Goal: Communication & Community: Answer question/provide support

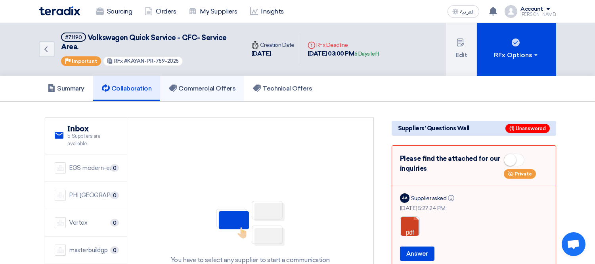
click at [203, 84] on h5 "Commercial Offers" at bounding box center [202, 88] width 67 height 8
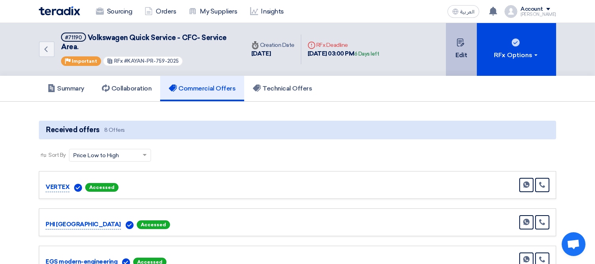
click at [460, 52] on button "Edit" at bounding box center [461, 49] width 31 height 53
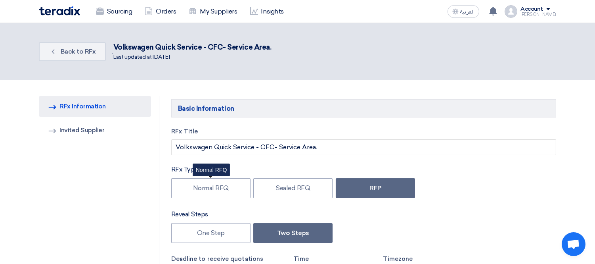
type input "[DATE]"
type input "03"
type input "00"
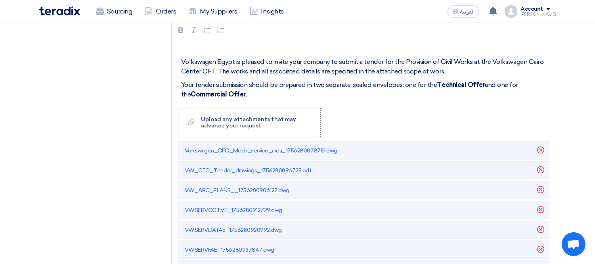
scroll to position [952, 0]
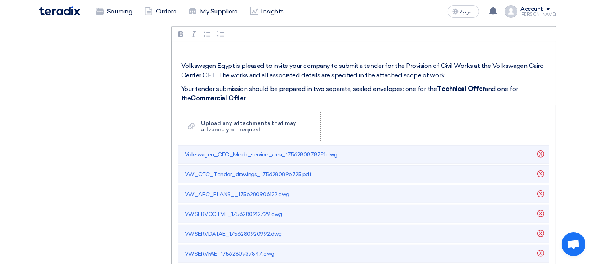
click at [456, 98] on p "Your tender submission should be prepared in two separate, sealed envelopes: on…" at bounding box center [366, 93] width 371 height 19
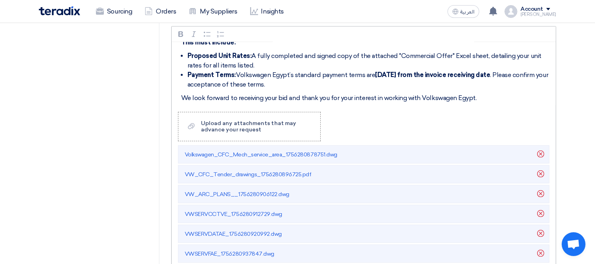
scroll to position [220, 0]
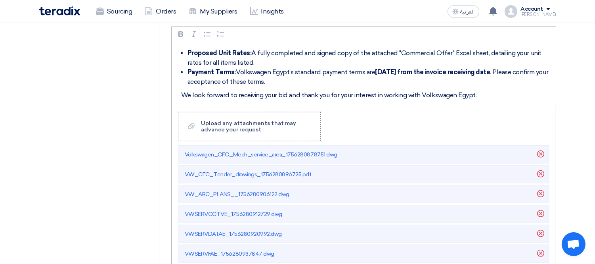
click at [490, 96] on p "We look forward to receiving your bid and thank you for your interest in workin…" at bounding box center [366, 95] width 371 height 10
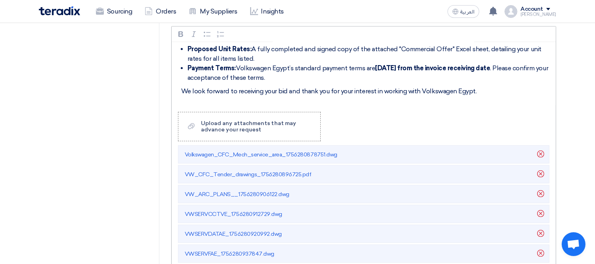
scroll to position [233, 0]
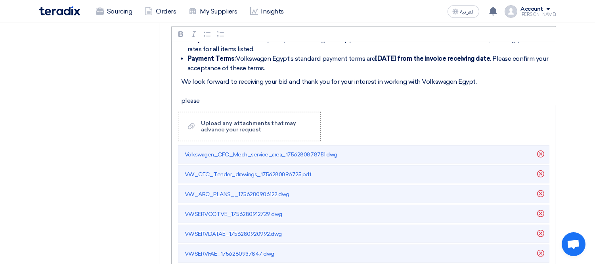
click at [181, 101] on p "We look forward to receiving your bid and thank you for your interest in workin…" at bounding box center [366, 91] width 371 height 29
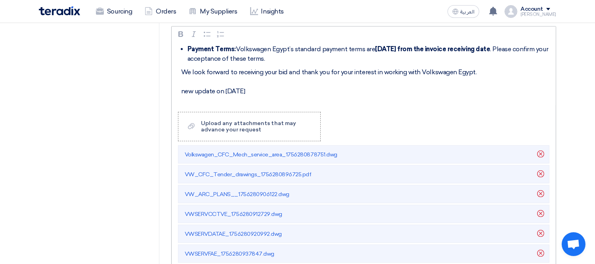
drag, startPoint x: 264, startPoint y: 90, endPoint x: 180, endPoint y: 92, distance: 84.5
click at [180, 92] on div "Volkswagen Egypt is pleased to invite your company to submit a tender for the P…" at bounding box center [364, 73] width 384 height 63
click at [183, 35] on icon "button" at bounding box center [181, 34] width 8 height 8
click at [263, 104] on p "We look forward to receiving your bid and thank you for your interest in workin…" at bounding box center [366, 86] width 371 height 38
click at [178, 33] on icon "button" at bounding box center [180, 34] width 5 height 6
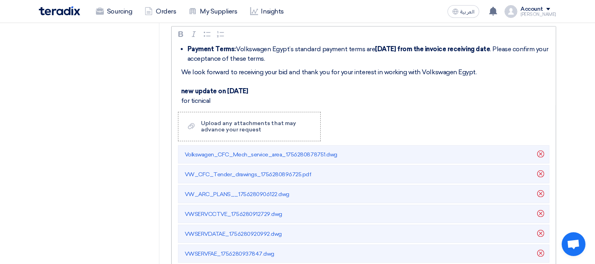
click at [200, 103] on p "We look forward to receiving your bid and thank you for your interest in workin…" at bounding box center [366, 86] width 371 height 38
click at [235, 101] on p "We look forward to receiving your bid and thank you for your interest in workin…" at bounding box center [366, 86] width 371 height 38
click at [228, 103] on p "We look forward to receiving your bid and thank you for your interest in workin…" at bounding box center [366, 86] width 371 height 38
click at [260, 105] on p "We look forward to receiving your bid and thank you for your interest in workin…" at bounding box center [366, 86] width 371 height 38
click at [320, 105] on p "We look forward to receiving your bid and thank you for your interest in workin…" at bounding box center [366, 86] width 371 height 38
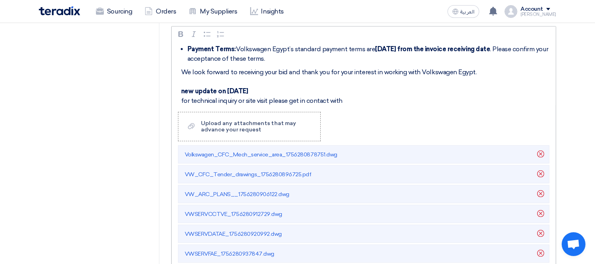
click at [359, 101] on p "We look forward to receiving your bid and thank you for your interest in workin…" at bounding box center [366, 86] width 371 height 38
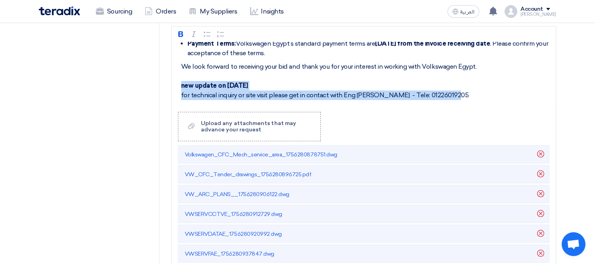
drag, startPoint x: 454, startPoint y: 101, endPoint x: 167, endPoint y: 88, distance: 287.8
click at [167, 88] on div "Basic Information RFx Title Volkswagen Quick Service - CFC- Service Area. RFx T…" at bounding box center [363, 24] width 397 height 1761
copy p "new update on [DATE] for technical inquiry or site visit please get in contact …"
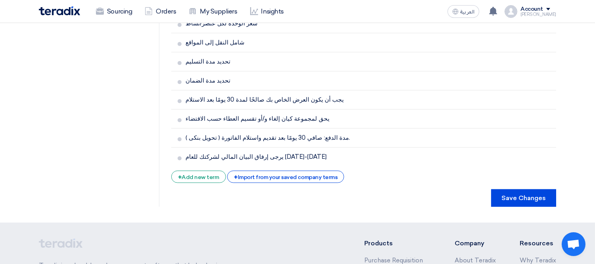
scroll to position [1745, 0]
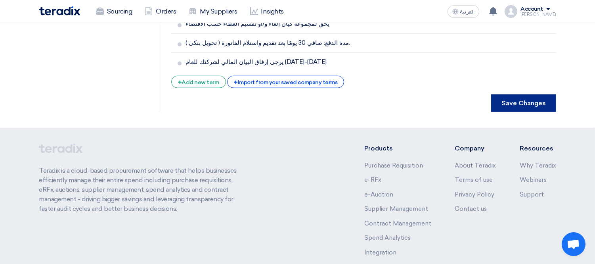
click at [527, 94] on button "Save Changes" at bounding box center [523, 102] width 65 height 17
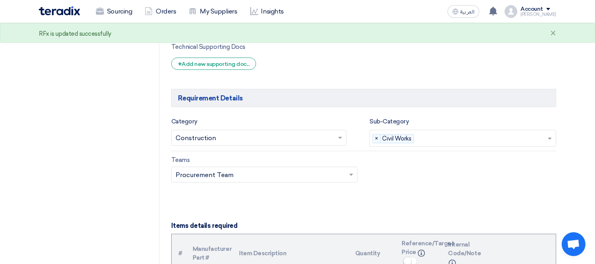
scroll to position [881, 0]
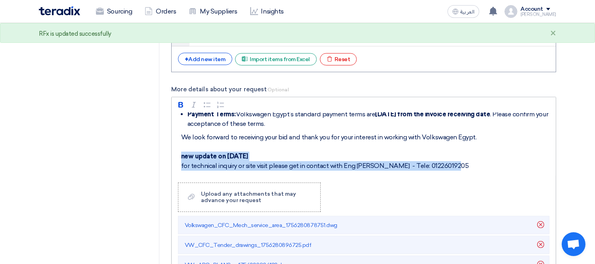
click at [215, 169] on p "We look forward to receiving your bid and thank you for your interest in workin…" at bounding box center [366, 151] width 371 height 38
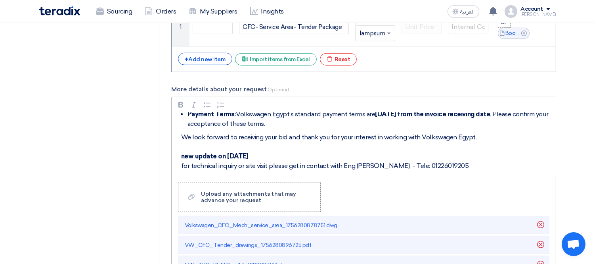
click at [191, 165] on p "We look forward to receiving your bid and thank you for your interest in workin…" at bounding box center [366, 151] width 371 height 38
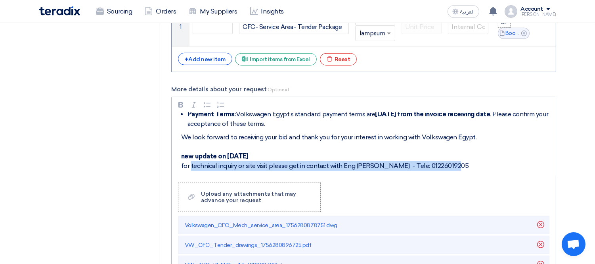
drag, startPoint x: 190, startPoint y: 165, endPoint x: 458, endPoint y: 161, distance: 268.1
click at [458, 161] on p "We look forward to receiving your bid and thank you for your interest in workin…" at bounding box center [366, 151] width 371 height 38
click at [228, 172] on div "Volkswagen Egypt is pleased to invite your company to submit a tender for the P…" at bounding box center [364, 144] width 384 height 63
drag, startPoint x: 181, startPoint y: 165, endPoint x: 457, endPoint y: 167, distance: 276.0
click at [457, 167] on p "We look forward to receiving your bid and thank you for your interest in workin…" at bounding box center [366, 151] width 371 height 38
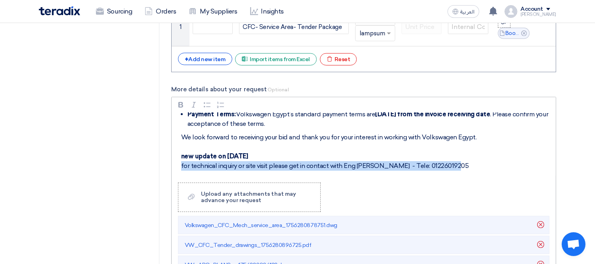
copy p "for technical inquiry or site visit please get in contact with Eng [PERSON_NAME…"
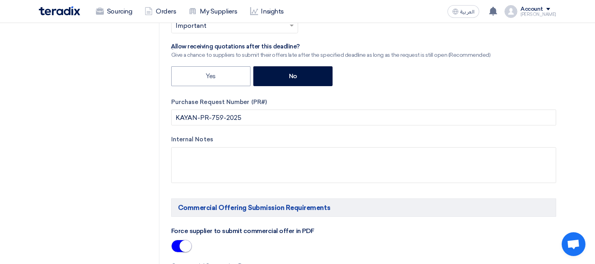
scroll to position [0, 0]
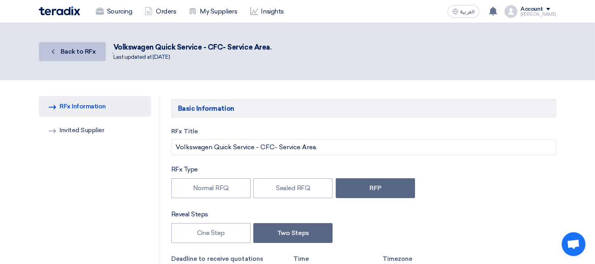
click at [75, 50] on span "Back to RFx" at bounding box center [78, 52] width 35 height 8
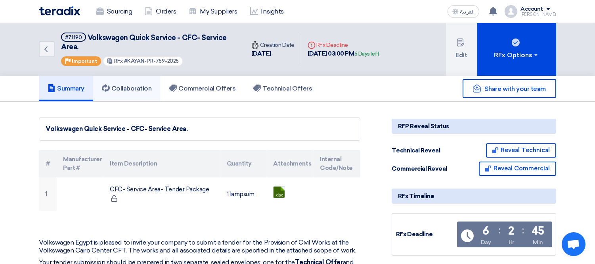
click at [129, 86] on h5 "Collaboration" at bounding box center [127, 88] width 50 height 8
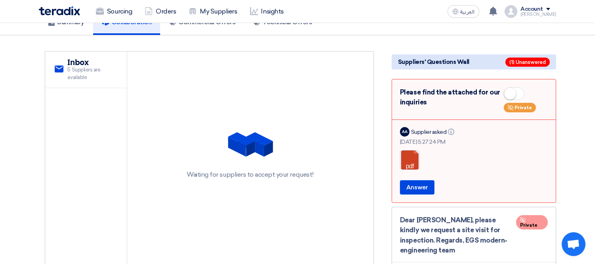
scroll to position [88, 0]
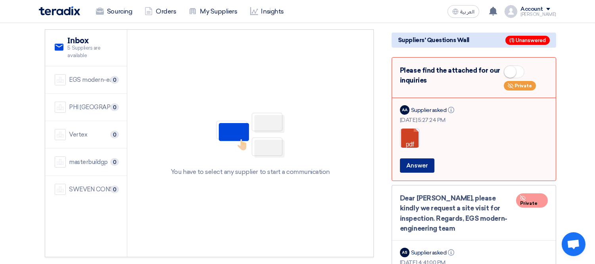
click at [416, 165] on button "Answer" at bounding box center [417, 165] width 35 height 14
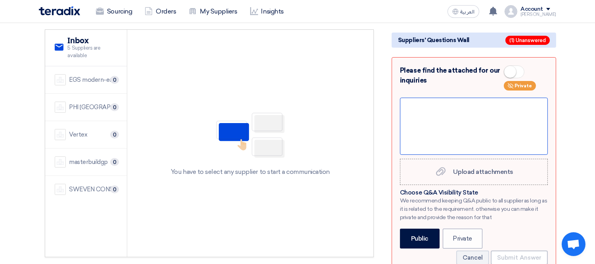
click at [426, 112] on div at bounding box center [474, 126] width 148 height 57
paste div
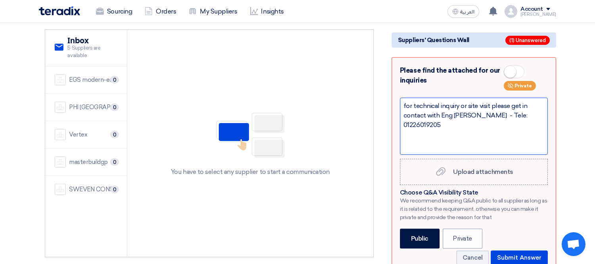
scroll to position [176, 0]
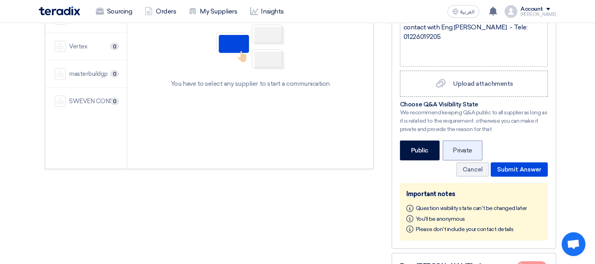
click at [457, 140] on label "Private" at bounding box center [463, 150] width 40 height 20
click at [457, 147] on input "Private" at bounding box center [455, 149] width 5 height 5
radio input "true"
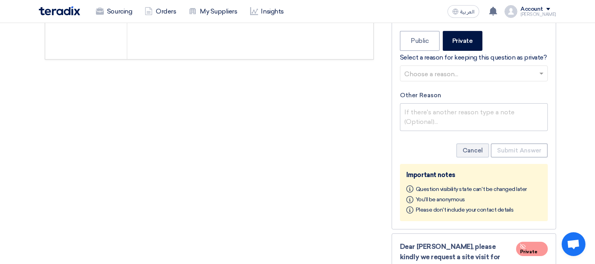
scroll to position [264, 0]
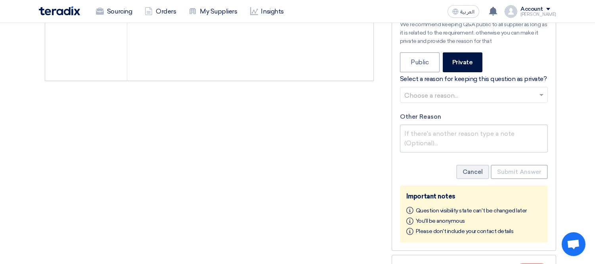
click at [464, 87] on div "Choose a reason..." at bounding box center [474, 95] width 148 height 16
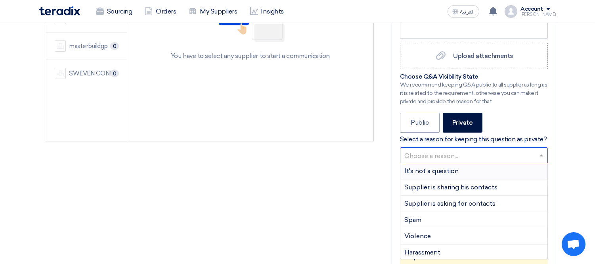
scroll to position [225, 0]
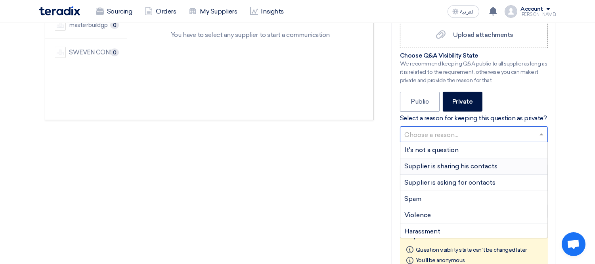
click at [500, 164] on div "Supplier is sharing his contacts" at bounding box center [474, 166] width 147 height 16
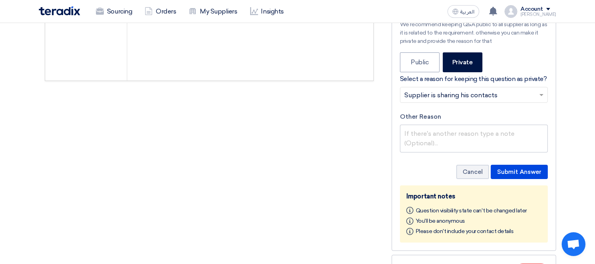
scroll to position [401, 0]
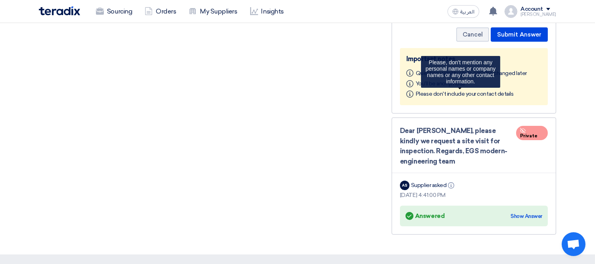
click at [470, 94] on span "Please don't include your contact details" at bounding box center [465, 93] width 98 height 7
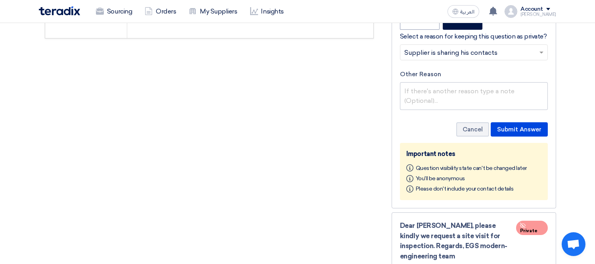
scroll to position [225, 0]
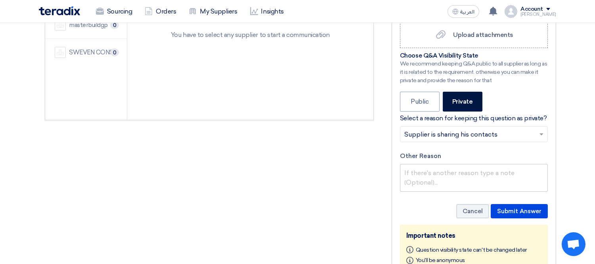
click at [453, 133] on input "text" at bounding box center [470, 135] width 131 height 13
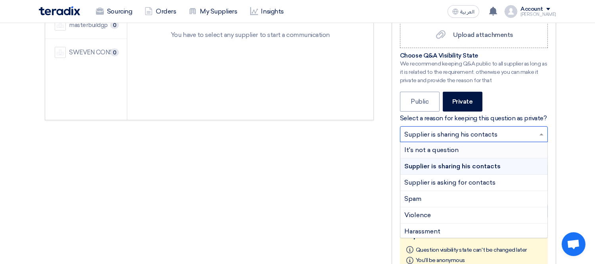
click at [566, 133] on section "service Inbox 5 Suppliers are available EGS modern-engineering 0 PHI [GEOGRAPHI…" at bounding box center [297, 154] width 595 height 554
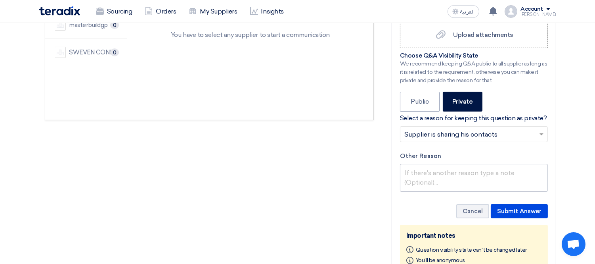
click at [526, 129] on input "text" at bounding box center [470, 135] width 131 height 13
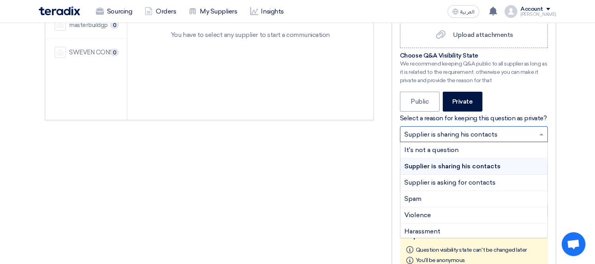
scroll to position [362, 0]
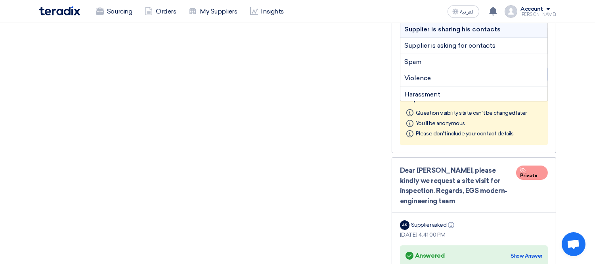
click at [568, 116] on section "service Inbox 5 Suppliers are available EGS modern-engineering 0 PHI [GEOGRAPHI…" at bounding box center [297, 17] width 595 height 554
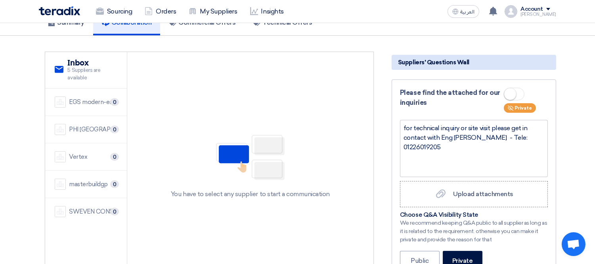
scroll to position [97, 0]
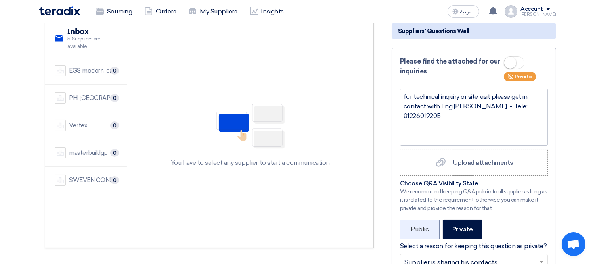
click at [423, 221] on label "Public" at bounding box center [420, 229] width 40 height 20
click at [416, 226] on input "Public" at bounding box center [413, 228] width 5 height 5
radio input "true"
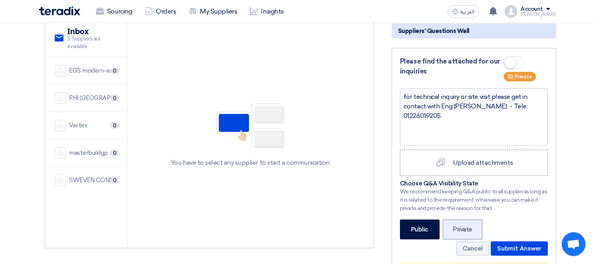
click at [463, 224] on label "Private" at bounding box center [463, 229] width 40 height 20
click at [458, 226] on input "Private" at bounding box center [455, 228] width 5 height 5
radio input "true"
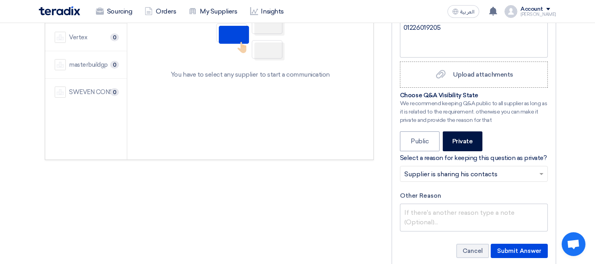
scroll to position [322, 0]
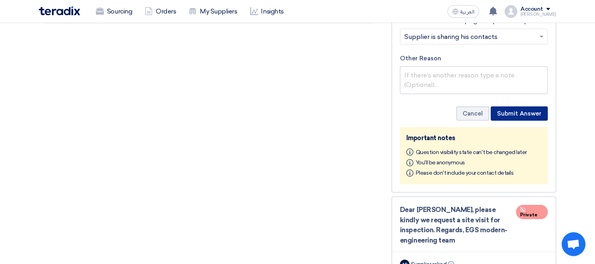
click at [518, 113] on button "Submit Answer" at bounding box center [519, 113] width 57 height 14
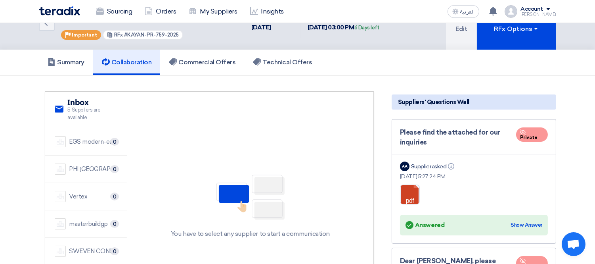
scroll to position [0, 0]
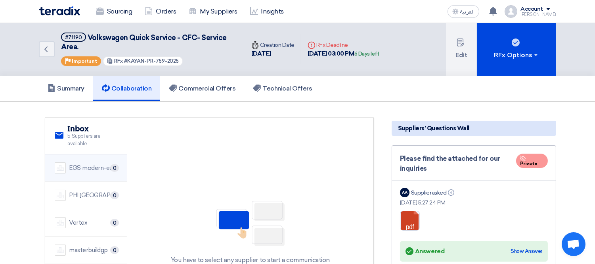
click at [92, 165] on div "EGS modern-engineering" at bounding box center [93, 167] width 48 height 9
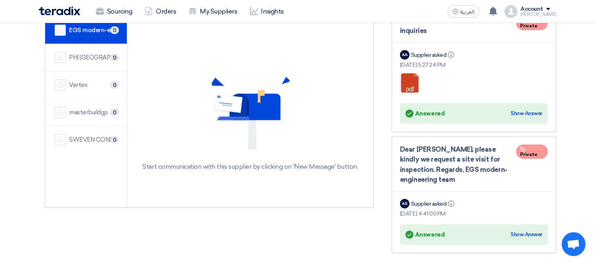
scroll to position [88, 0]
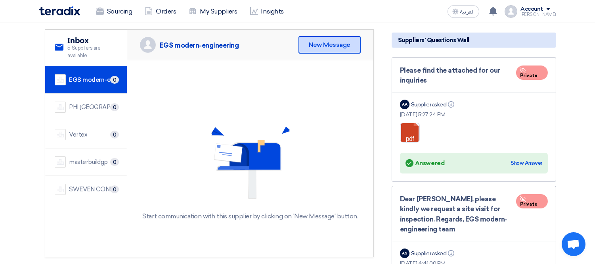
click at [320, 42] on div "New Message" at bounding box center [330, 44] width 62 height 17
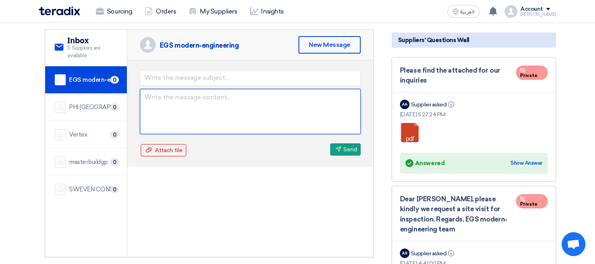
click at [165, 98] on textarea at bounding box center [250, 111] width 221 height 45
paste textarea "for technical inquiry or site visit please get in contact with Eng [PERSON_NAME…"
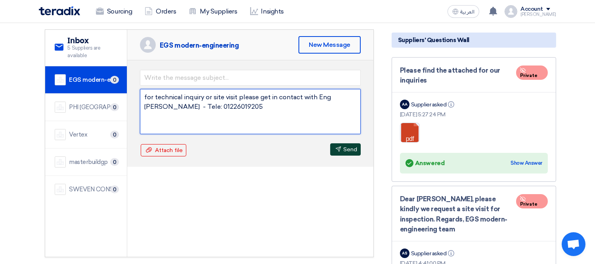
type textarea "for technical inquiry or site visit please get in contact with Eng [PERSON_NAME…"
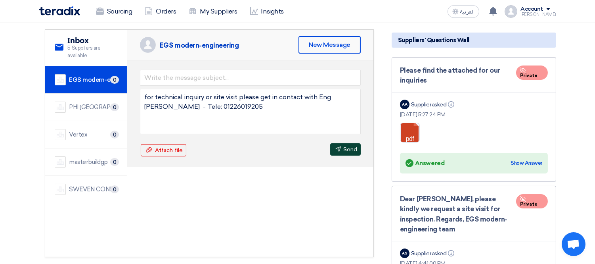
click at [342, 148] on button "Send Send" at bounding box center [345, 149] width 31 height 12
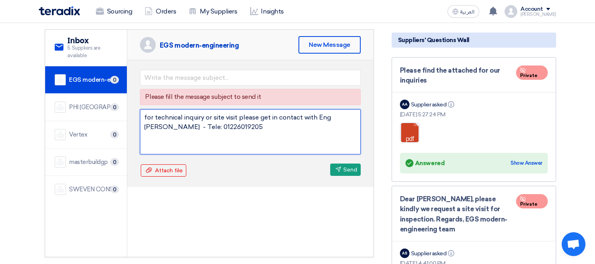
drag, startPoint x: 153, startPoint y: 112, endPoint x: 162, endPoint y: 112, distance: 9.1
click at [162, 112] on textarea "for technical inquiry or site visit please get in contact with Eng [PERSON_NAME…" at bounding box center [250, 131] width 221 height 45
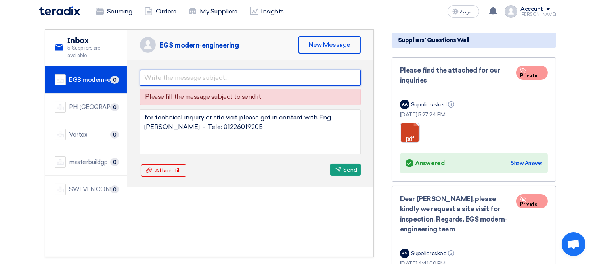
click at [159, 77] on input "text" at bounding box center [250, 78] width 221 height 16
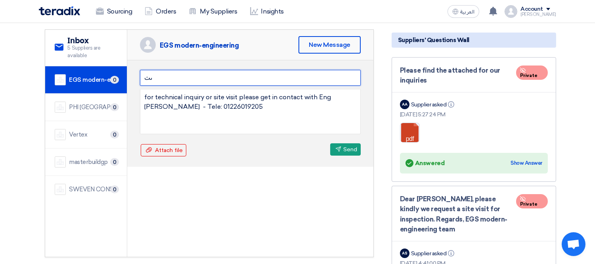
type input "ى"
type input "new contact"
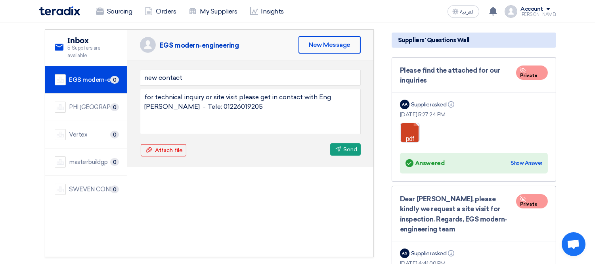
click at [252, 150] on div "Attach file Attach file Send Send" at bounding box center [250, 150] width 221 height 14
click at [343, 147] on button "Send Send" at bounding box center [345, 149] width 31 height 12
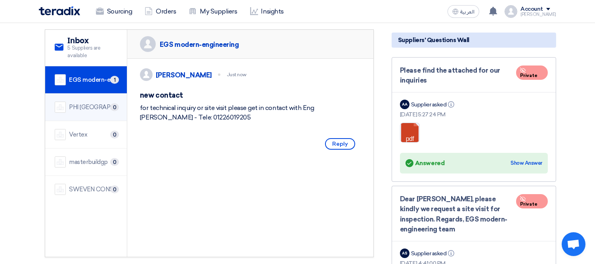
click at [84, 103] on div "PHI [GEOGRAPHIC_DATA]" at bounding box center [93, 107] width 48 height 9
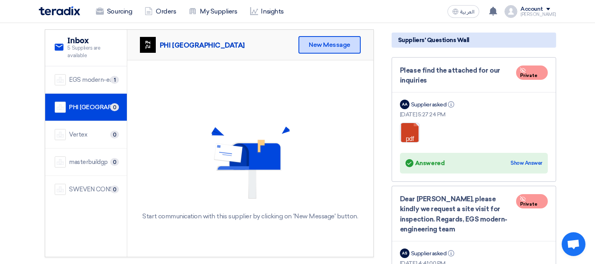
click at [323, 41] on div "New Message" at bounding box center [330, 44] width 62 height 17
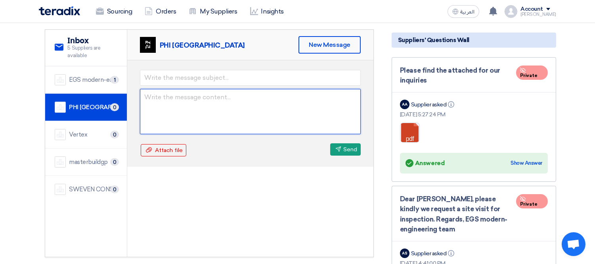
click at [180, 97] on textarea at bounding box center [250, 111] width 221 height 45
paste textarea "for technical inquiry or site visit please get in contact with Eng [PERSON_NAME…"
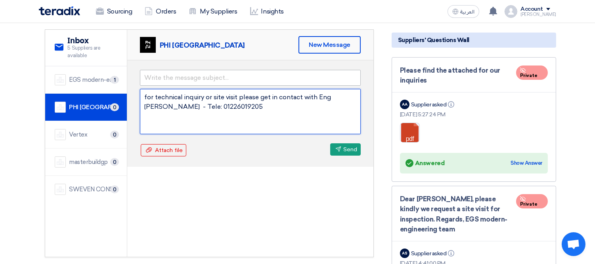
type textarea "for technical inquiry or site visit please get in contact with Eng [PERSON_NAME…"
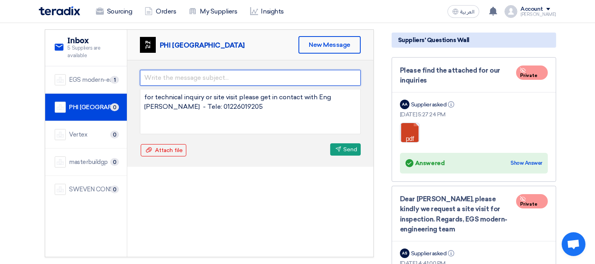
click at [171, 79] on input "text" at bounding box center [250, 78] width 221 height 16
type input "new contact"
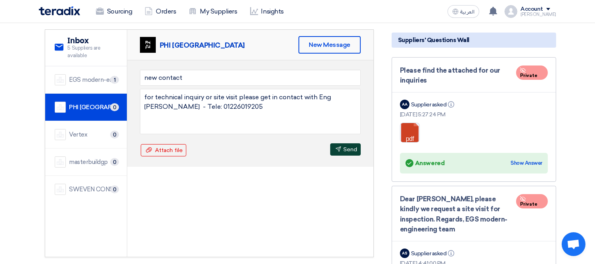
click at [346, 149] on button "Send Send" at bounding box center [345, 149] width 31 height 12
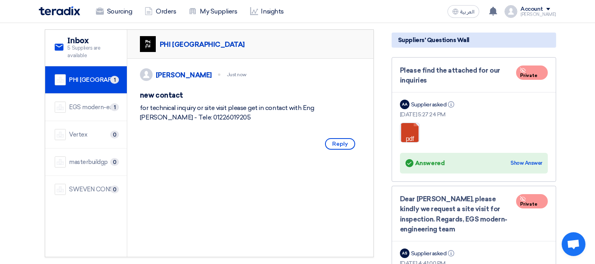
click at [85, 132] on div "Vertex" at bounding box center [78, 134] width 18 height 9
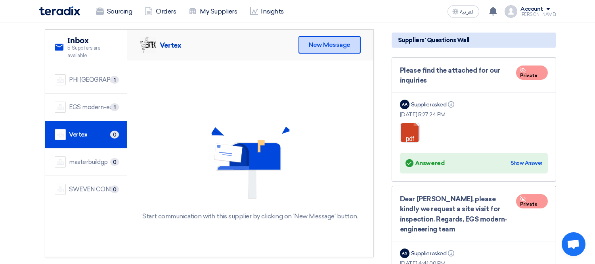
click at [329, 38] on div "New Message" at bounding box center [330, 44] width 62 height 17
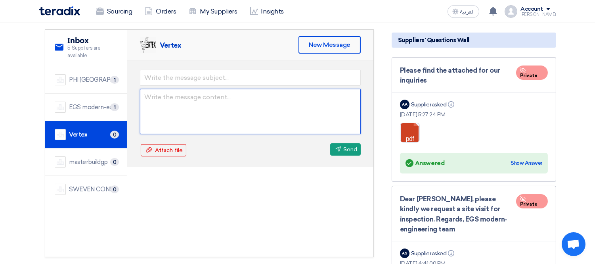
click at [180, 97] on textarea at bounding box center [250, 111] width 221 height 45
paste textarea "for technical inquiry or site visit please get in contact with Eng [PERSON_NAME…"
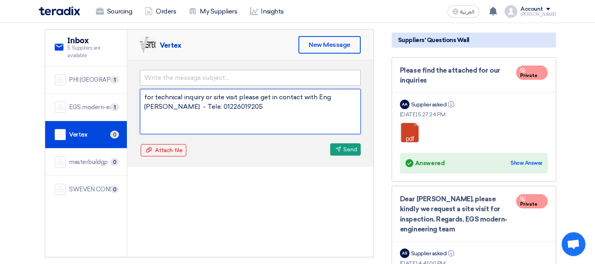
type textarea "for technical inquiry or site visit please get in contact with Eng [PERSON_NAME…"
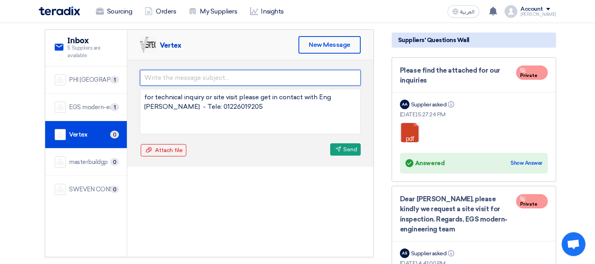
click at [159, 75] on input "text" at bounding box center [250, 78] width 221 height 16
type input "n"
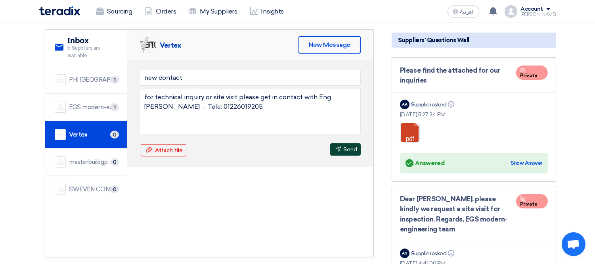
click at [343, 148] on button "Send Send" at bounding box center [345, 149] width 31 height 12
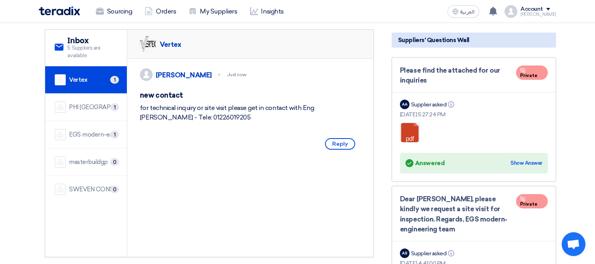
click at [89, 153] on li "masterbuildgp 0" at bounding box center [86, 161] width 82 height 27
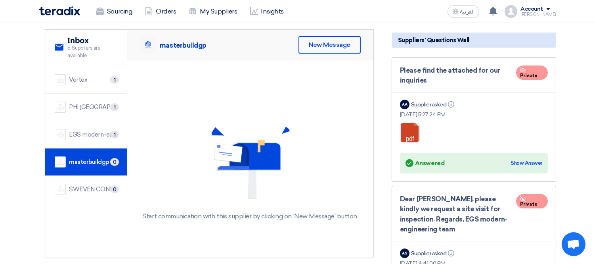
click at [316, 56] on div "masterbuildgp New Message" at bounding box center [250, 45] width 246 height 31
click at [324, 46] on div "New Message" at bounding box center [330, 44] width 62 height 17
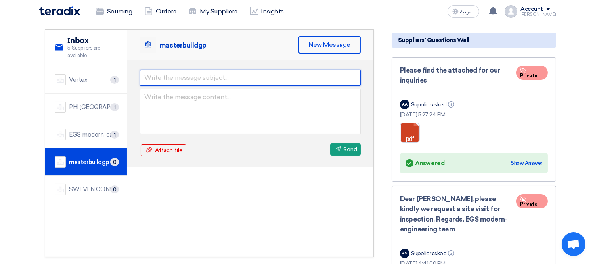
click at [183, 79] on input "text" at bounding box center [250, 78] width 221 height 16
type input "new contact"
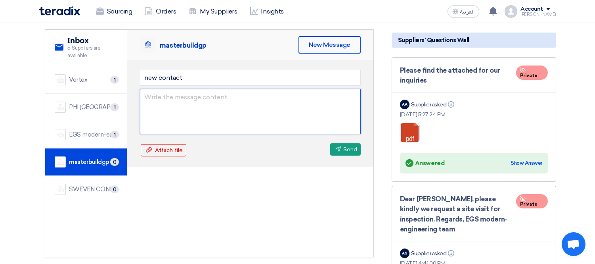
click at [168, 97] on textarea at bounding box center [250, 111] width 221 height 45
paste textarea "for technical inquiry or site visit please get in contact with Eng [PERSON_NAME…"
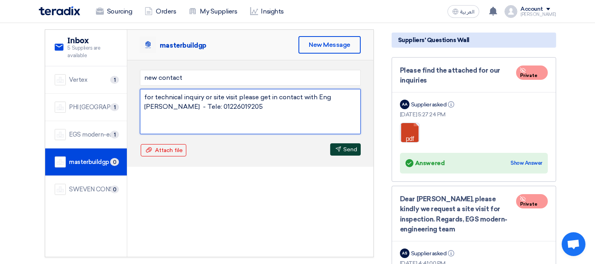
type textarea "for technical inquiry or site visit please get in contact with Eng [PERSON_NAME…"
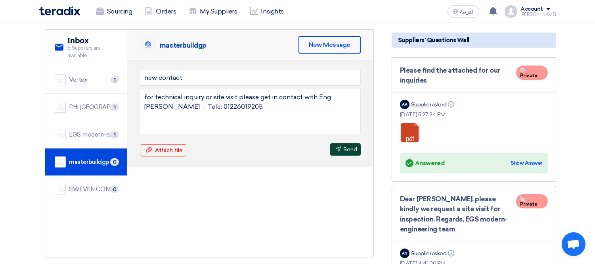
click at [344, 147] on button "Send Send" at bounding box center [345, 149] width 31 height 12
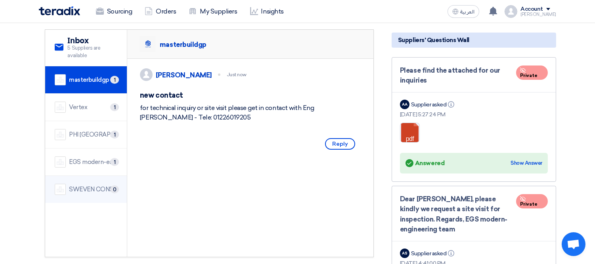
click at [93, 181] on li "SWEVEN CONSTRUCTION 0" at bounding box center [86, 189] width 82 height 27
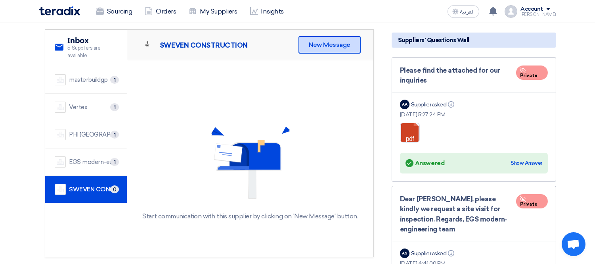
click at [326, 42] on div "New Message" at bounding box center [330, 44] width 62 height 17
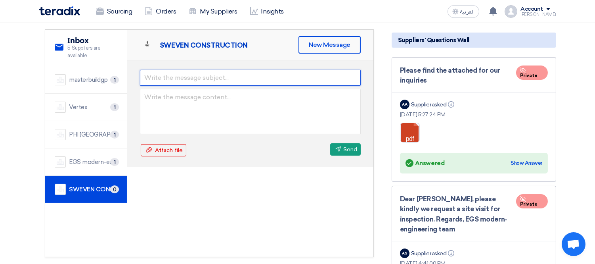
click at [178, 74] on input "text" at bounding box center [250, 78] width 221 height 16
type input "new contact"
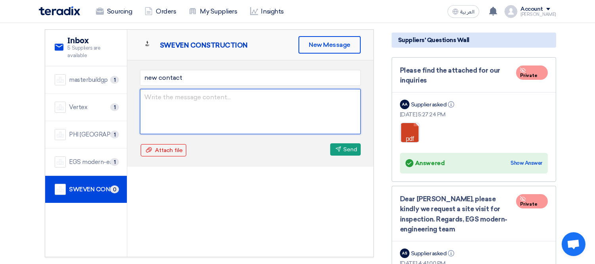
click at [185, 101] on textarea at bounding box center [250, 111] width 221 height 45
paste textarea "for technical inquiry or site visit please get in contact with Eng [PERSON_NAME…"
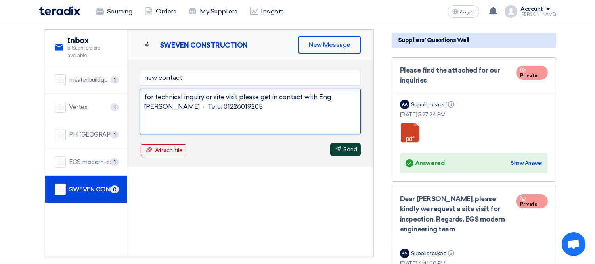
type textarea "for technical inquiry or site visit please get in contact with Eng [PERSON_NAME…"
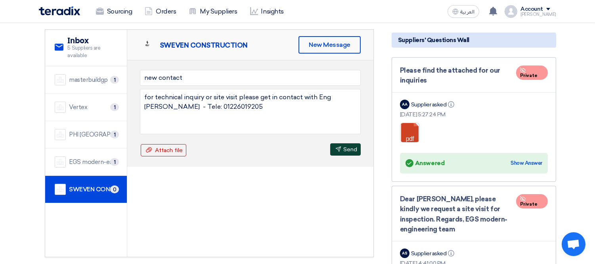
click at [338, 148] on icon "Send" at bounding box center [339, 149] width 6 height 6
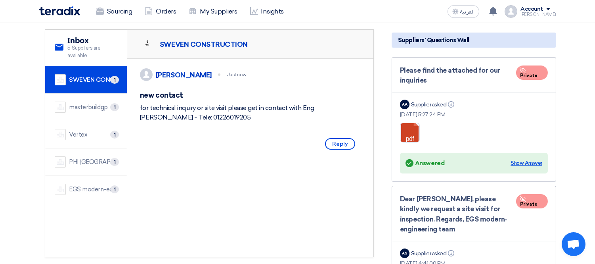
click at [519, 159] on div "Show Answer" at bounding box center [527, 163] width 32 height 8
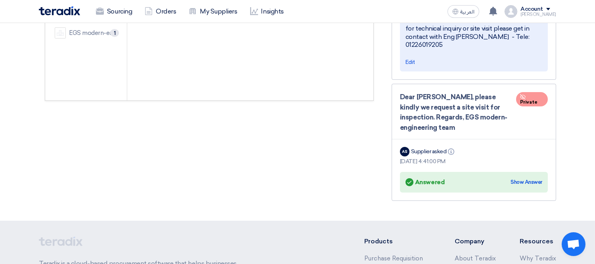
scroll to position [264, 0]
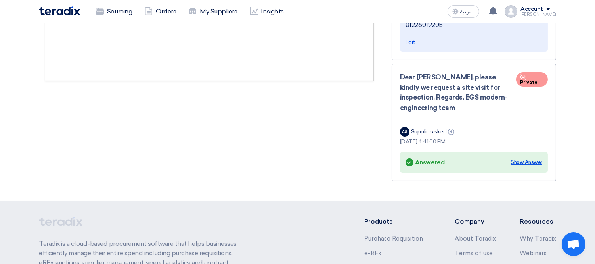
click at [525, 164] on div "Show Answer" at bounding box center [527, 162] width 32 height 8
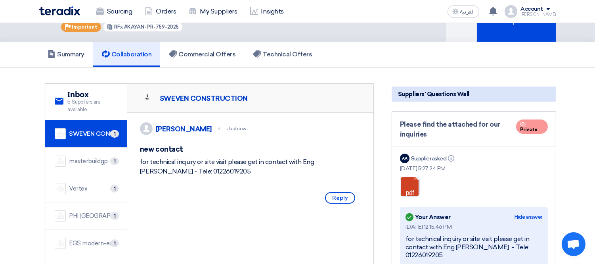
scroll to position [0, 0]
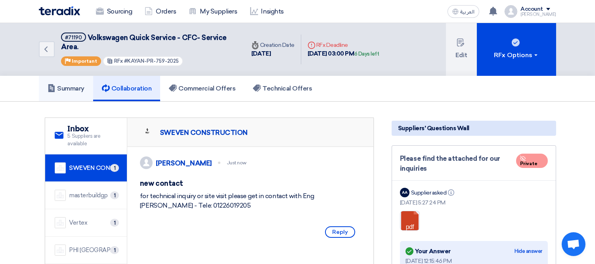
click at [69, 92] on link "Summary" at bounding box center [66, 88] width 54 height 25
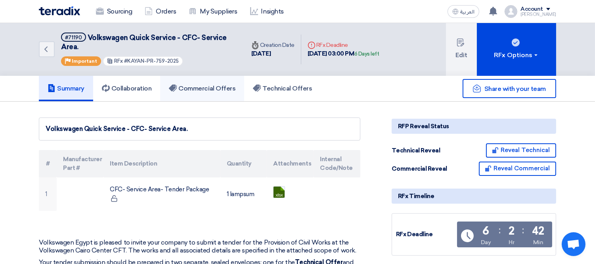
click at [202, 90] on h5 "Commercial Offers" at bounding box center [202, 88] width 67 height 8
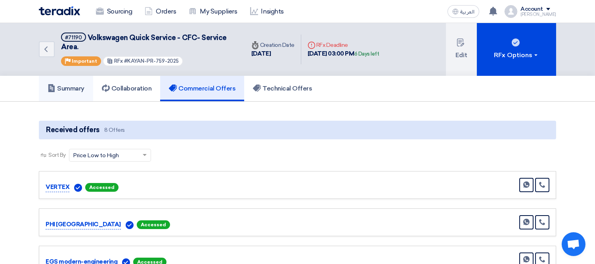
click at [62, 84] on h5 "Summary" at bounding box center [66, 88] width 37 height 8
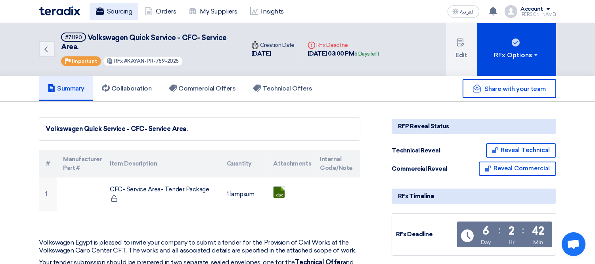
click at [116, 15] on link "Sourcing" at bounding box center [114, 11] width 49 height 17
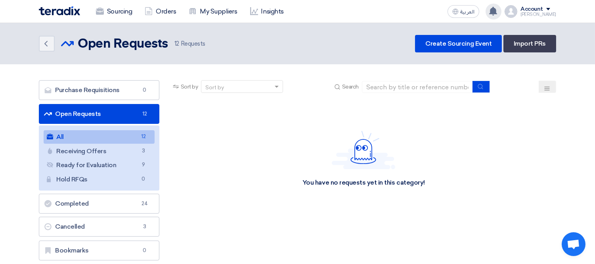
click at [498, 14] on icon at bounding box center [493, 11] width 9 height 9
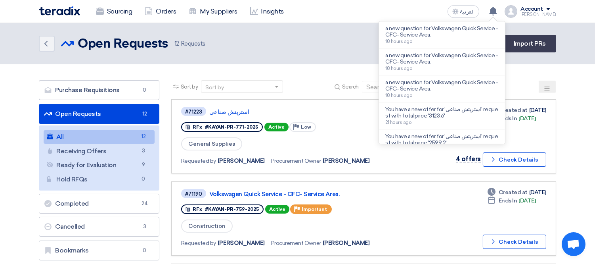
click at [349, 11] on div "Sourcing Orders My Suppliers Insights" at bounding box center [194, 11] width 311 height 17
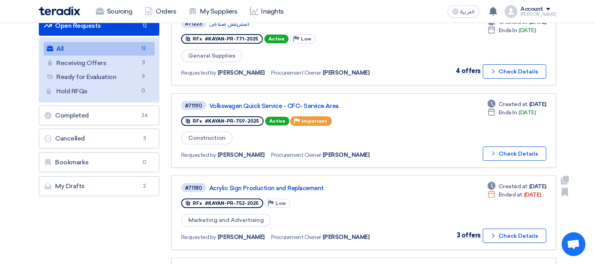
scroll to position [176, 0]
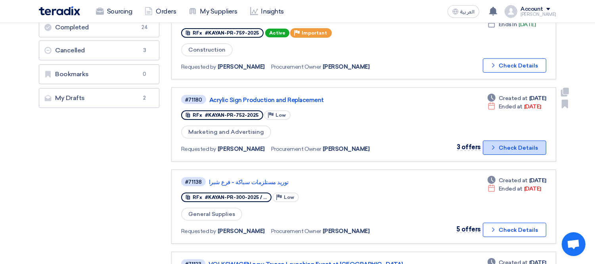
click at [537, 142] on button "Check details Check Details" at bounding box center [514, 147] width 63 height 14
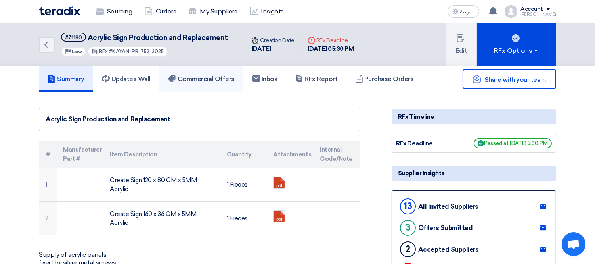
click at [197, 84] on link "Commercial Offers" at bounding box center [201, 78] width 84 height 25
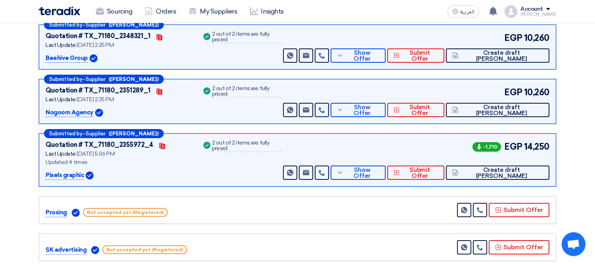
scroll to position [148, 0]
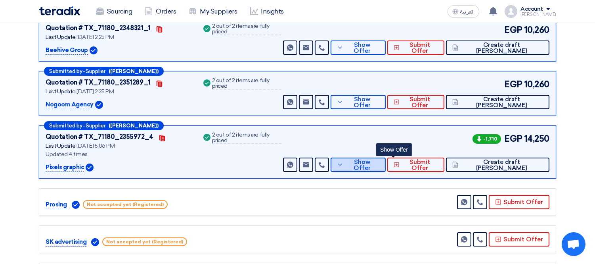
click at [379, 167] on button "Show Offer" at bounding box center [358, 164] width 55 height 14
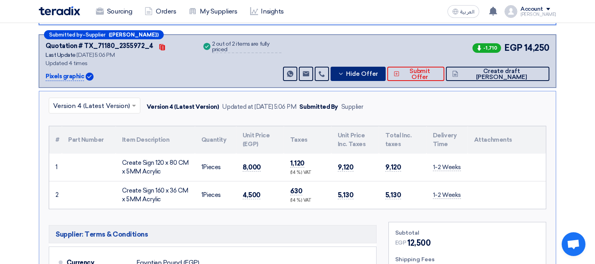
scroll to position [176, 0]
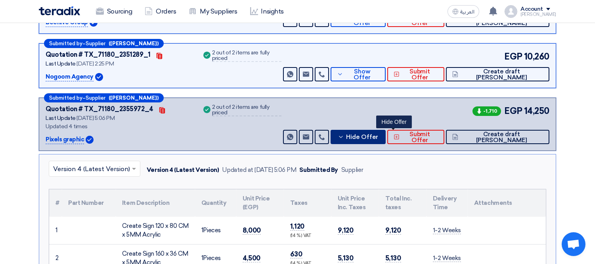
click at [378, 136] on span "Hide Offer" at bounding box center [362, 137] width 32 height 6
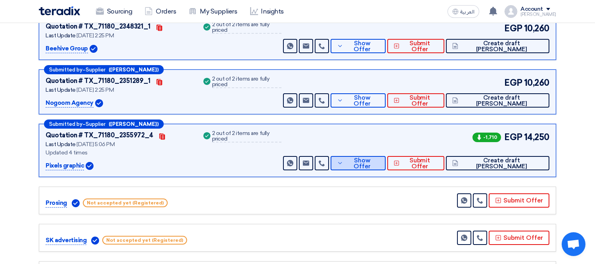
scroll to position [88, 0]
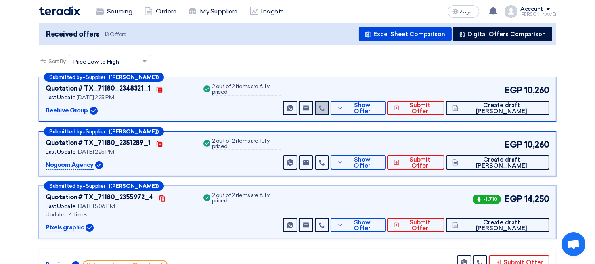
click at [329, 111] on link at bounding box center [322, 108] width 14 height 14
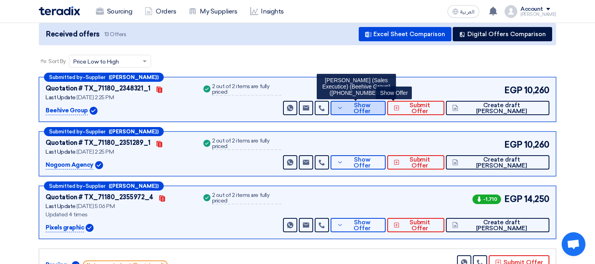
click at [386, 102] on button "Show Offer" at bounding box center [358, 108] width 55 height 14
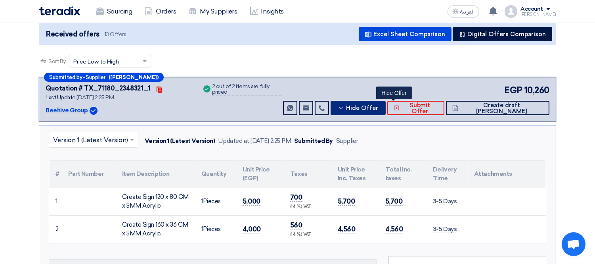
click at [378, 107] on span "Hide Offer" at bounding box center [362, 108] width 32 height 6
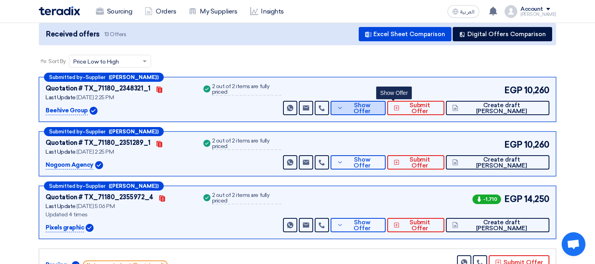
click at [380, 107] on span "Show Offer" at bounding box center [362, 108] width 35 height 12
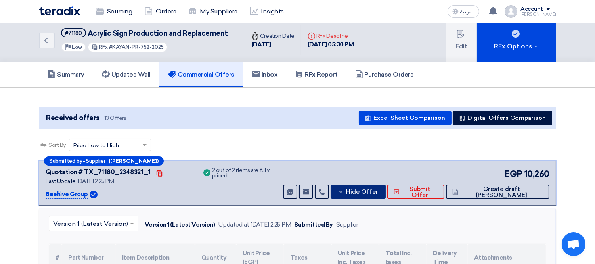
scroll to position [0, 0]
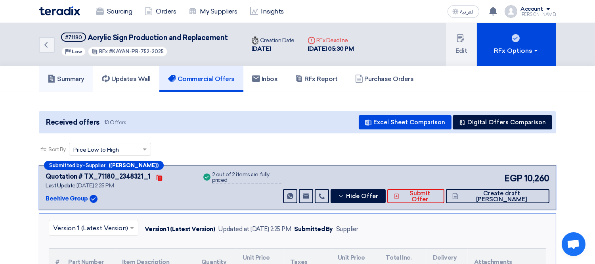
click at [77, 75] on h5 "Summary" at bounding box center [66, 79] width 37 height 8
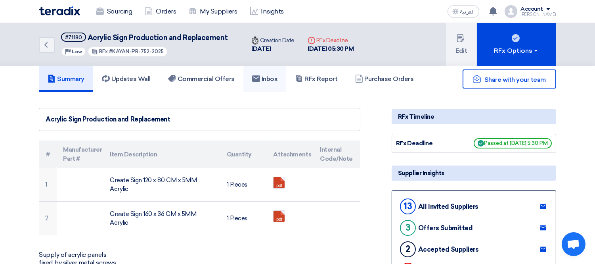
click at [260, 78] on use at bounding box center [256, 78] width 8 height 6
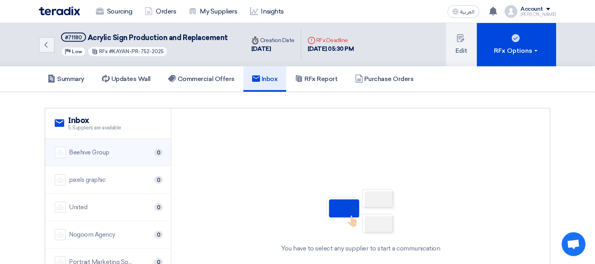
click at [120, 147] on div "Beehive Group 0" at bounding box center [108, 152] width 107 height 11
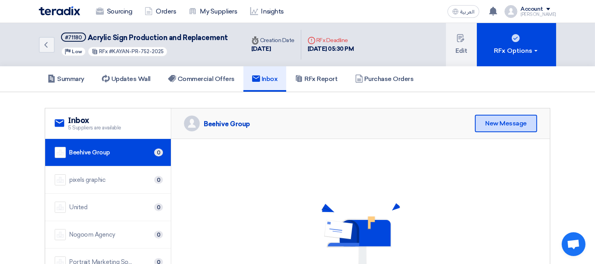
click at [505, 116] on div "New Message" at bounding box center [506, 123] width 62 height 17
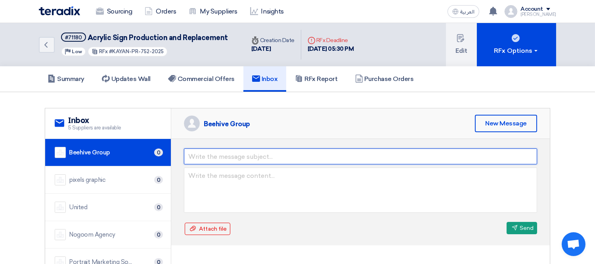
click at [219, 156] on input "text" at bounding box center [360, 156] width 353 height 16
click at [203, 154] on input "scound round" at bounding box center [360, 156] width 353 height 16
drag, startPoint x: 202, startPoint y: 154, endPoint x: 195, endPoint y: 155, distance: 7.2
click at [195, 155] on input "scound round" at bounding box center [360, 156] width 353 height 16
click at [203, 155] on input "scound round" at bounding box center [360, 156] width 353 height 16
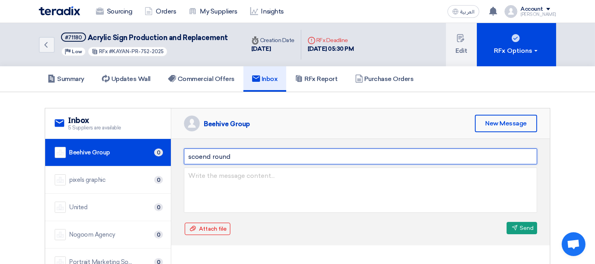
click at [204, 157] on input "scoend round" at bounding box center [360, 156] width 353 height 16
type input "second round"
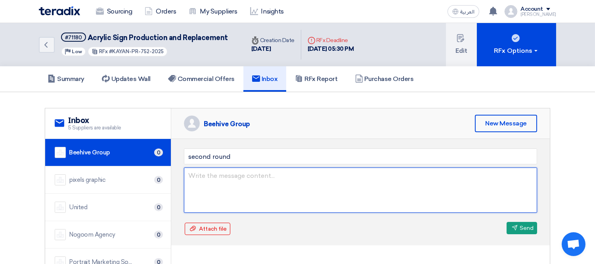
click at [244, 171] on textarea at bounding box center [360, 189] width 353 height 45
drag, startPoint x: 254, startPoint y: 192, endPoint x: 235, endPoint y: 193, distance: 19.1
click at [235, 193] on textarea "Dears, kindly we need" at bounding box center [360, 189] width 353 height 45
paste textarea "Please provide a business discount percentage for entering the second round."
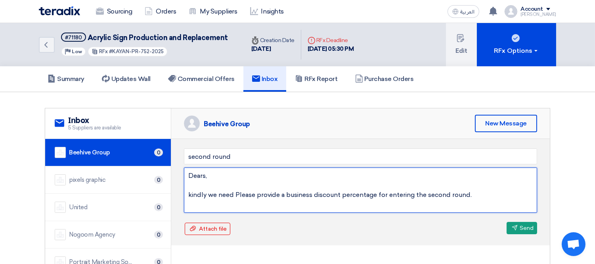
drag, startPoint x: 235, startPoint y: 192, endPoint x: 208, endPoint y: 190, distance: 26.6
click at [208, 190] on textarea "Dears, kindly we need Please provide a business discount percentage for enterin…" at bounding box center [360, 189] width 353 height 45
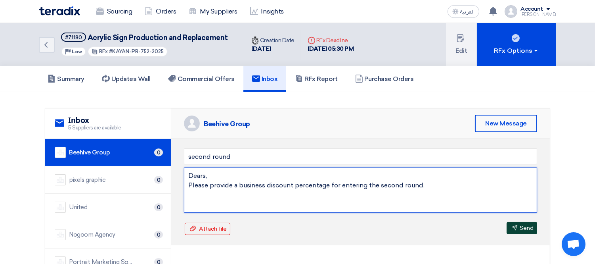
type textarea "Dears, Please provide a business discount percentage for entering the second ro…"
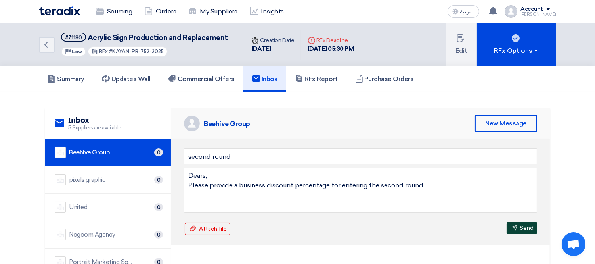
click at [529, 226] on button "Send Send" at bounding box center [522, 228] width 31 height 12
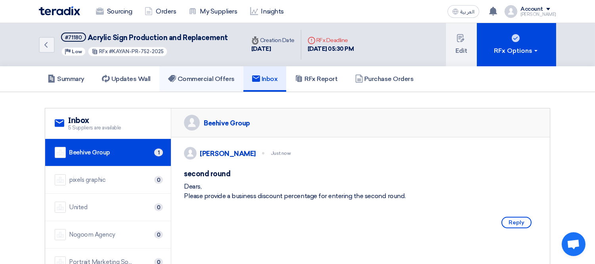
click at [218, 76] on h5 "Commercial Offers" at bounding box center [201, 79] width 67 height 8
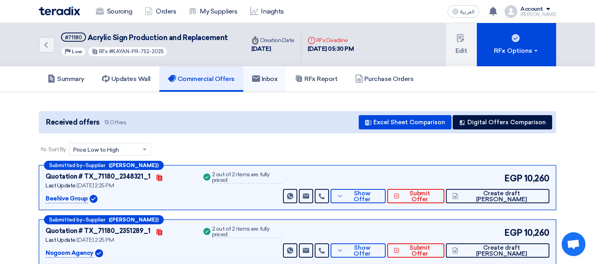
click at [268, 78] on h5 "Inbox" at bounding box center [265, 79] width 26 height 8
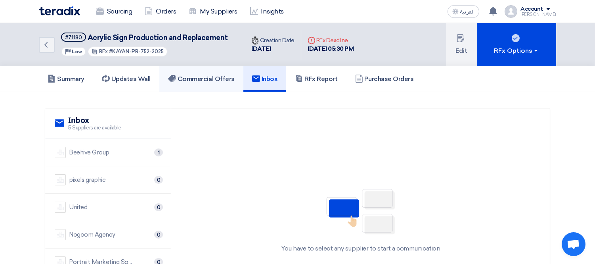
click at [201, 72] on link "Commercial Offers" at bounding box center [201, 78] width 84 height 25
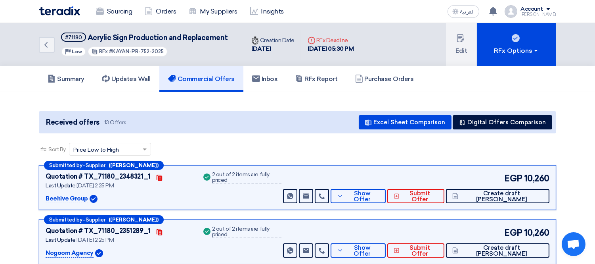
click at [212, 75] on h5 "Commercial Offers" at bounding box center [201, 79] width 67 height 8
click at [272, 73] on link "Inbox" at bounding box center [265, 78] width 43 height 25
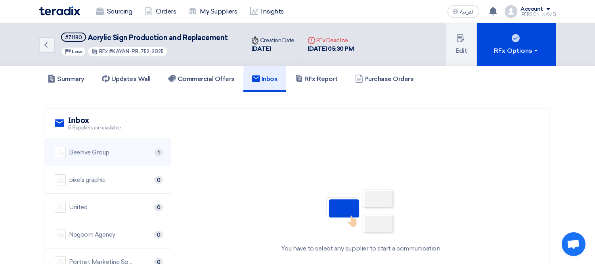
click at [119, 145] on li "Beehive Group 1" at bounding box center [108, 152] width 126 height 27
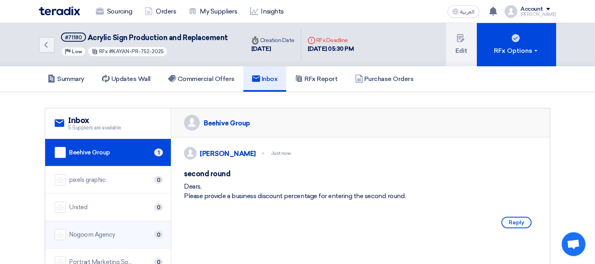
click at [107, 234] on div "Nogoom Agency" at bounding box center [92, 234] width 46 height 9
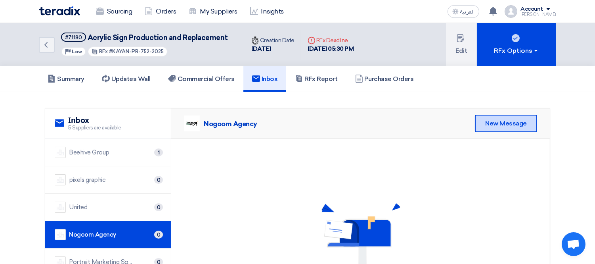
click at [498, 115] on div "New Message" at bounding box center [506, 123] width 62 height 17
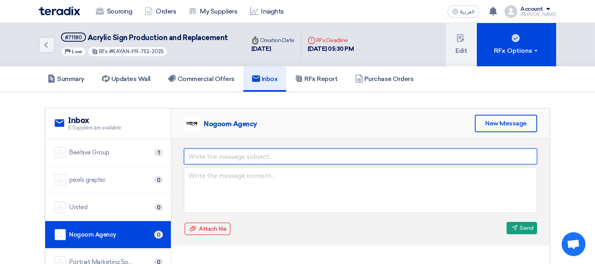
click at [226, 157] on input "text" at bounding box center [360, 156] width 353 height 16
type input "س"
type input "second round"
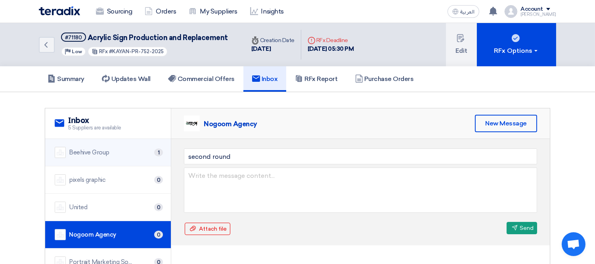
click at [104, 151] on div "Beehive Group" at bounding box center [89, 152] width 40 height 9
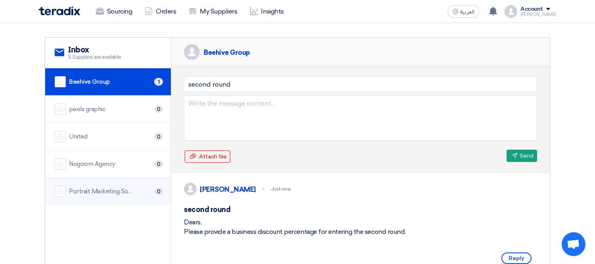
scroll to position [88, 0]
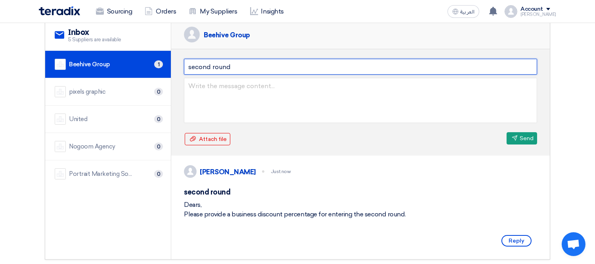
drag, startPoint x: 249, startPoint y: 63, endPoint x: 185, endPoint y: 64, distance: 63.9
click at [185, 64] on input "second round" at bounding box center [360, 67] width 353 height 16
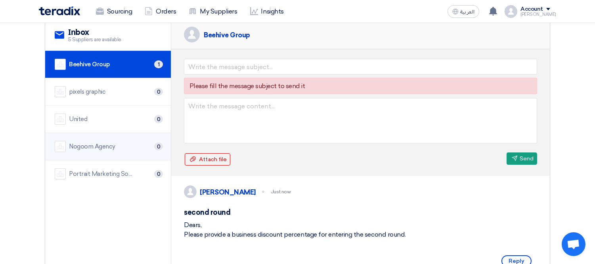
click at [106, 148] on div "Nogoom Agency" at bounding box center [92, 146] width 46 height 9
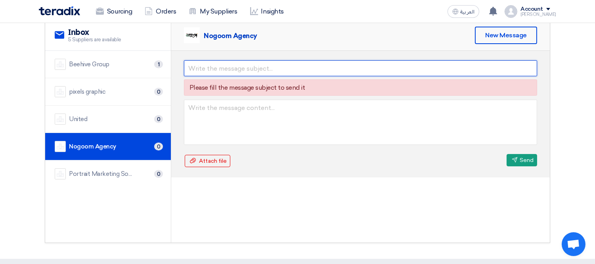
click at [224, 66] on input "text" at bounding box center [360, 68] width 353 height 16
paste input "second round"
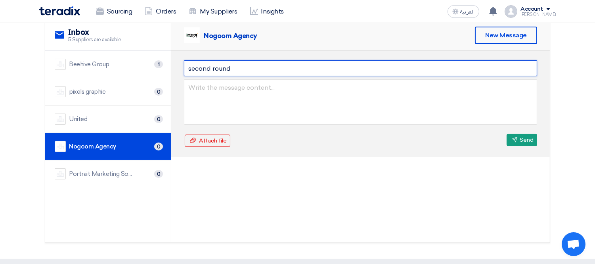
type input "second round"
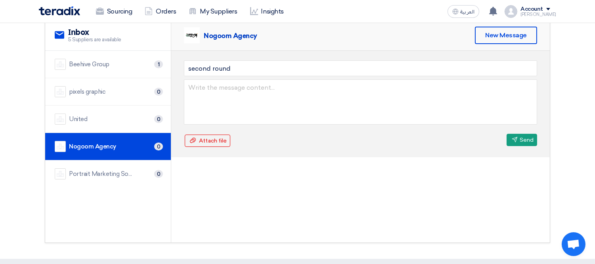
click at [111, 65] on div "Beehive Group 1" at bounding box center [108, 64] width 107 height 11
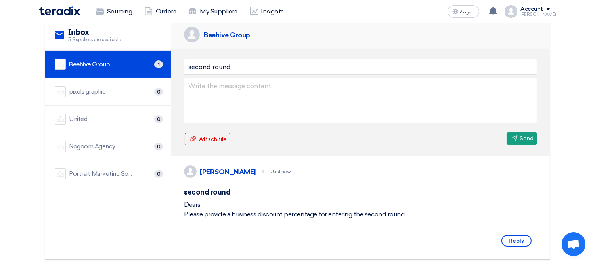
click at [228, 219] on div "Dears, Please provide a business discount percentage for entering the second ro…" at bounding box center [360, 209] width 353 height 19
click at [407, 217] on div "Dears, Please provide a business discount percentage for entering the second ro…" at bounding box center [360, 209] width 353 height 19
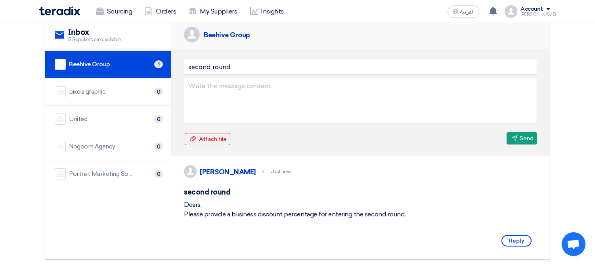
drag, startPoint x: 409, startPoint y: 224, endPoint x: 175, endPoint y: 209, distance: 233.7
click at [175, 209] on div "[PERSON_NAME] Just now second round Dears, Please provide a business discount p…" at bounding box center [360, 207] width 379 height 104
copy div "Dears, Please provide a business discount percentage for entering the second ro…"
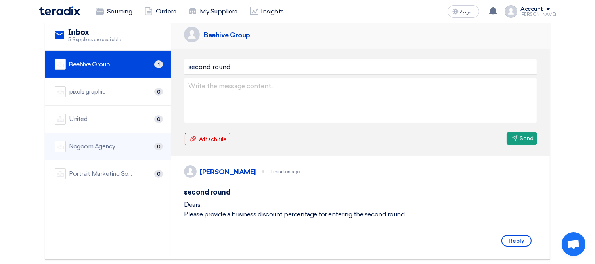
click at [99, 148] on div "Nogoom Agency" at bounding box center [92, 146] width 46 height 9
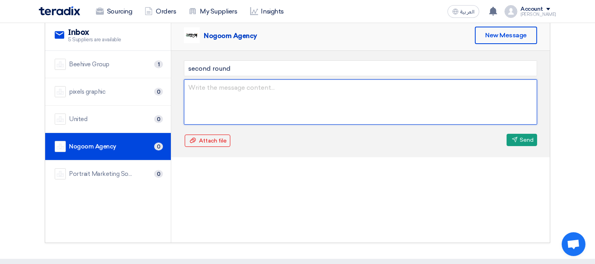
click at [217, 91] on textarea at bounding box center [360, 101] width 353 height 45
paste textarea "Dears, Please provide a business discount percentage for entering the second ro…"
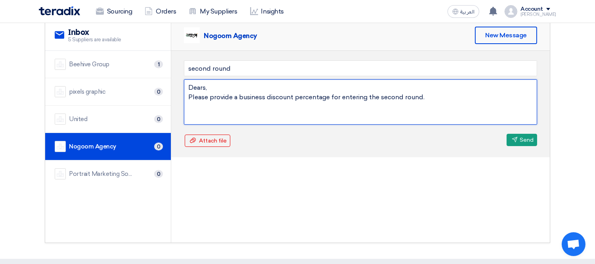
type textarea "Dears, Please provide a business discount percentage for entering the second ro…"
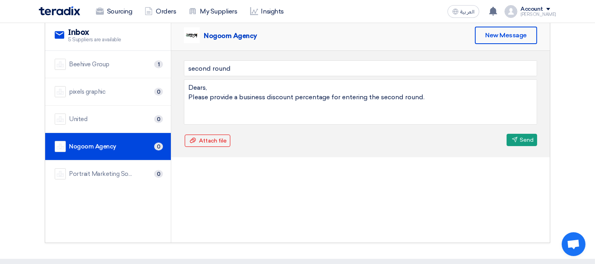
click at [117, 146] on div "Nogoom Agency 0" at bounding box center [108, 146] width 107 height 11
click at [524, 138] on button "Send Send" at bounding box center [522, 140] width 31 height 12
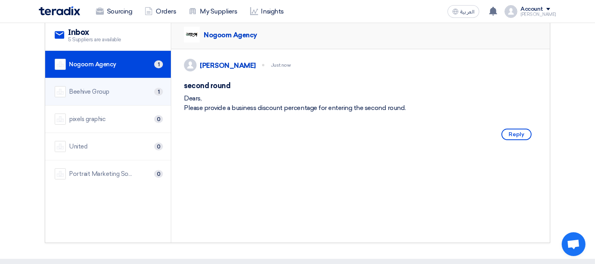
click at [114, 91] on div "Beehive Group 1" at bounding box center [108, 91] width 107 height 11
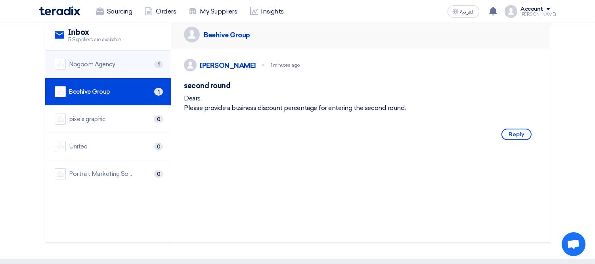
click at [119, 69] on li "Nogoom Agency 1" at bounding box center [108, 64] width 126 height 27
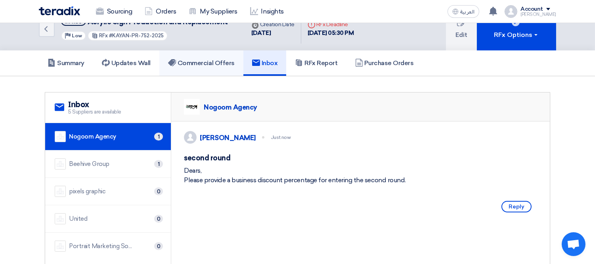
scroll to position [0, 0]
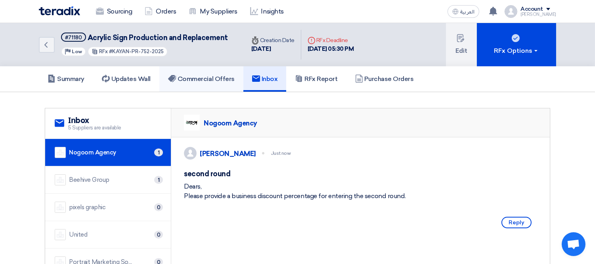
click at [217, 76] on h5 "Commercial Offers" at bounding box center [201, 79] width 67 height 8
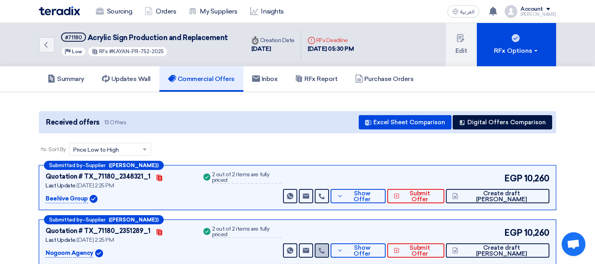
click at [329, 244] on link at bounding box center [322, 250] width 14 height 14
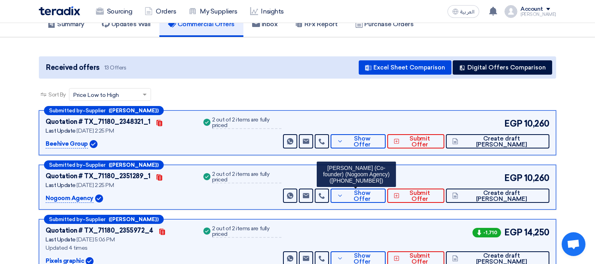
scroll to position [88, 0]
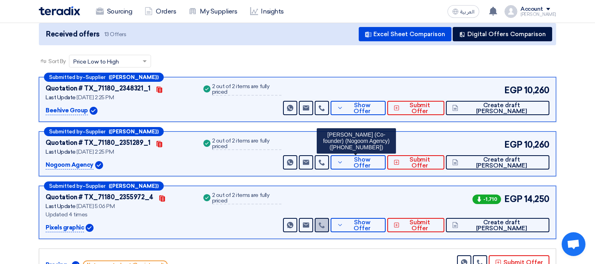
click at [325, 225] on use at bounding box center [322, 225] width 6 height 6
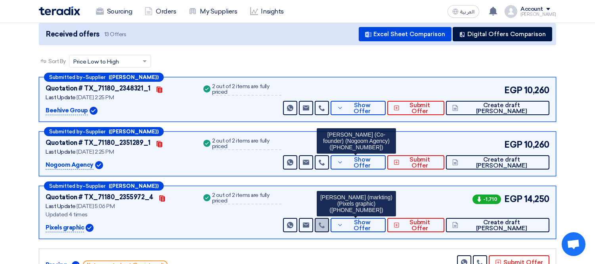
click at [325, 225] on use at bounding box center [322, 225] width 6 height 6
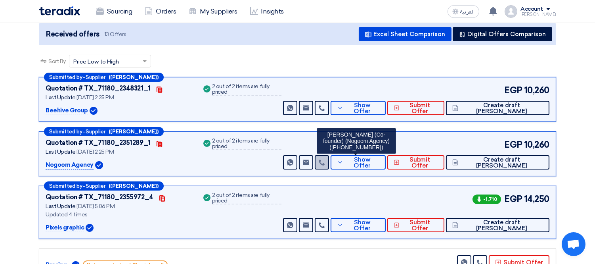
click at [329, 165] on link at bounding box center [322, 162] width 14 height 14
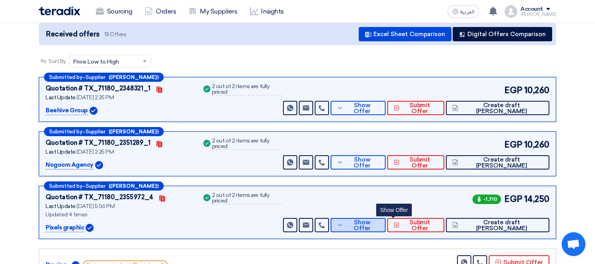
click at [385, 218] on button "Show Offer" at bounding box center [358, 225] width 55 height 14
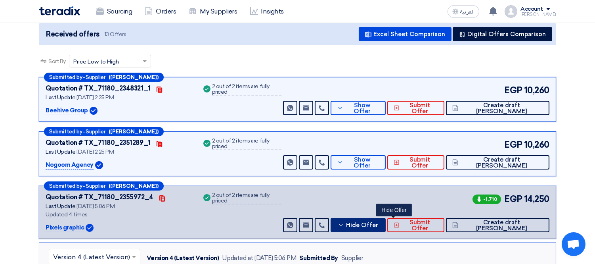
click at [385, 218] on button "Hide Offer" at bounding box center [358, 225] width 55 height 14
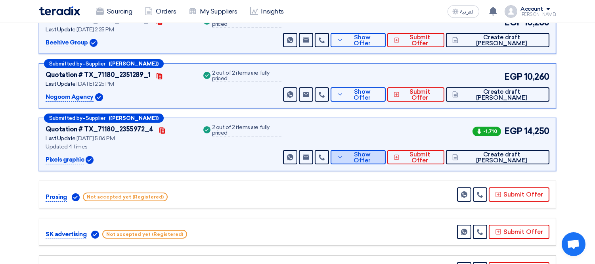
scroll to position [176, 0]
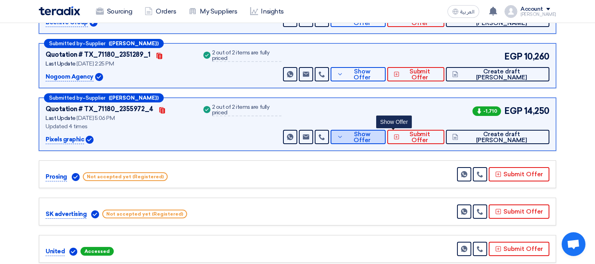
click at [380, 136] on span "Show Offer" at bounding box center [362, 137] width 35 height 12
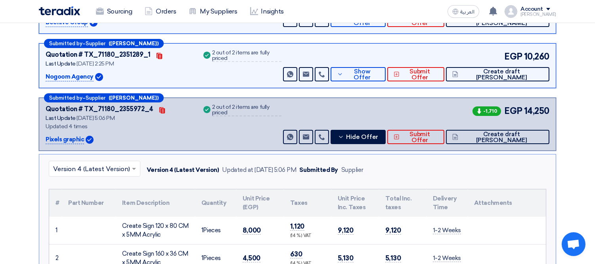
click at [100, 166] on input "text" at bounding box center [90, 169] width 75 height 13
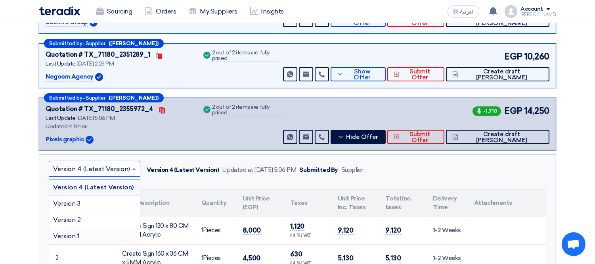
click at [89, 237] on div "Version 1" at bounding box center [94, 236] width 91 height 16
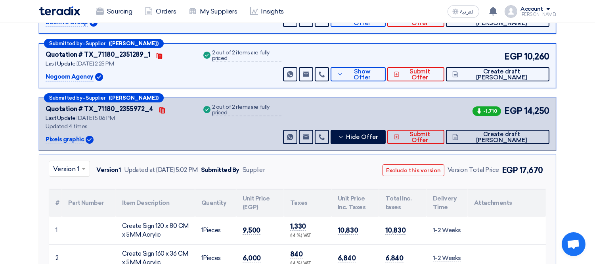
click at [77, 165] on input "text" at bounding box center [65, 169] width 25 height 13
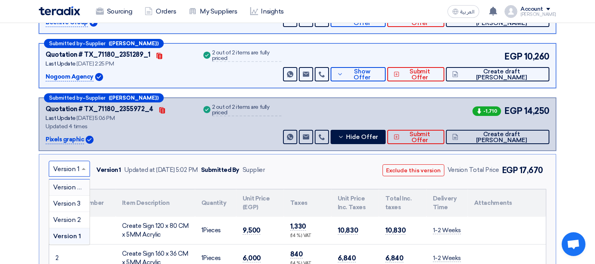
click at [64, 180] on div "Version 4 (Latest Version)" at bounding box center [69, 187] width 40 height 16
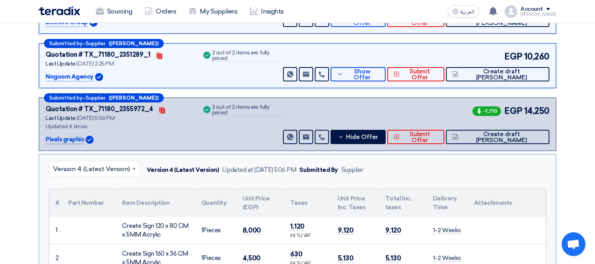
click at [386, 131] on button "Hide Offer" at bounding box center [358, 137] width 55 height 14
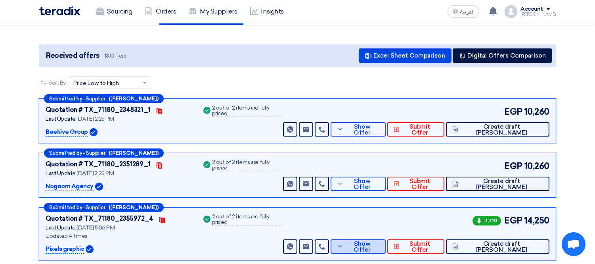
scroll to position [88, 0]
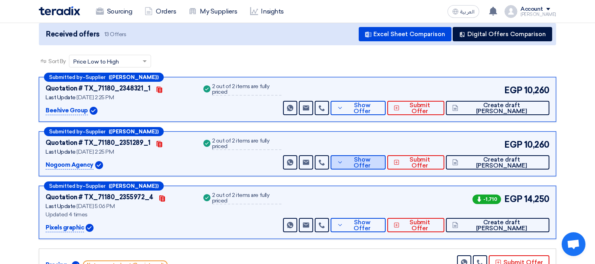
click at [386, 165] on button "Show Offer" at bounding box center [358, 162] width 55 height 14
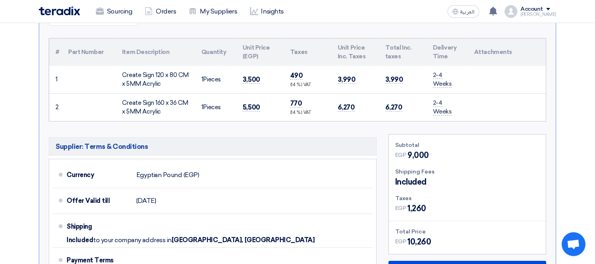
scroll to position [176, 0]
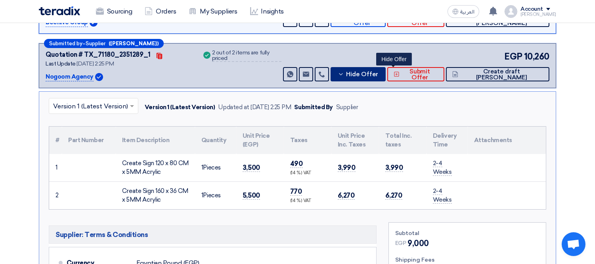
click at [378, 72] on span "Hide Offer" at bounding box center [362, 74] width 32 height 6
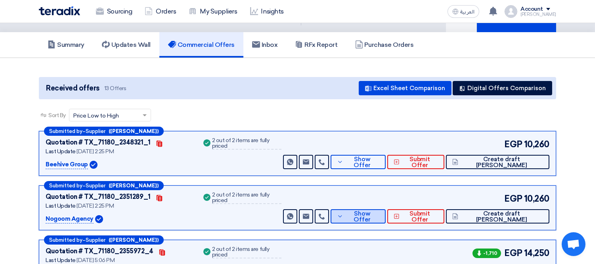
scroll to position [0, 0]
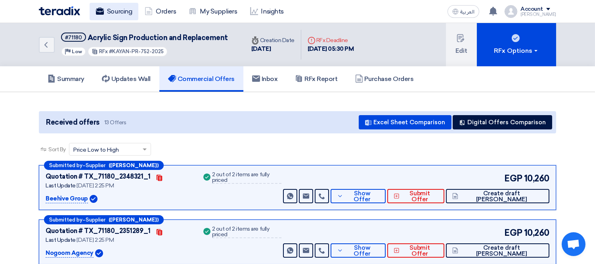
click at [130, 8] on link "Sourcing" at bounding box center [114, 11] width 49 height 17
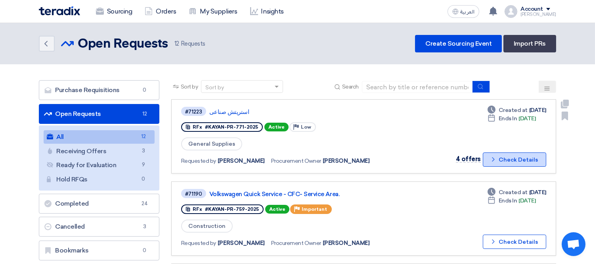
click at [505, 157] on button "Check details Check Details" at bounding box center [514, 159] width 63 height 14
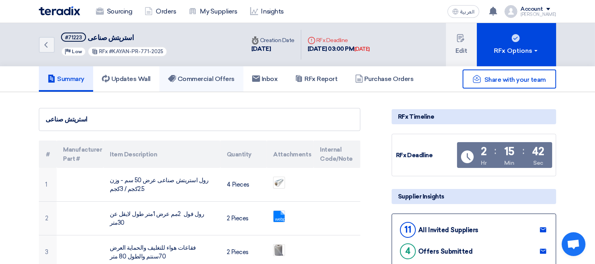
click at [207, 78] on h5 "Commercial Offers" at bounding box center [201, 79] width 67 height 8
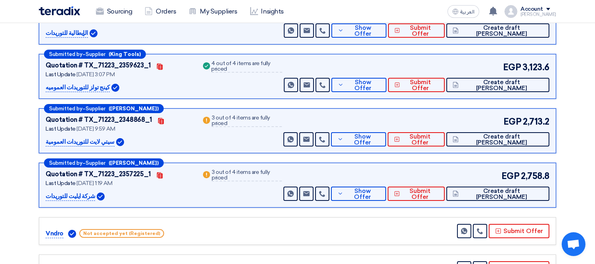
scroll to position [176, 0]
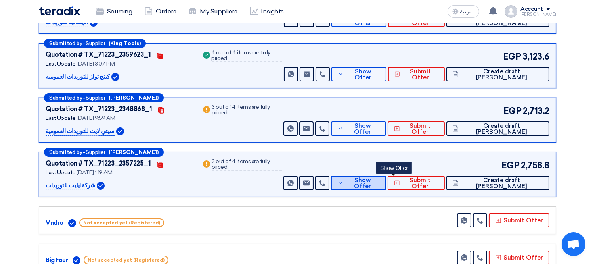
click at [380, 180] on span "Show Offer" at bounding box center [362, 183] width 34 height 12
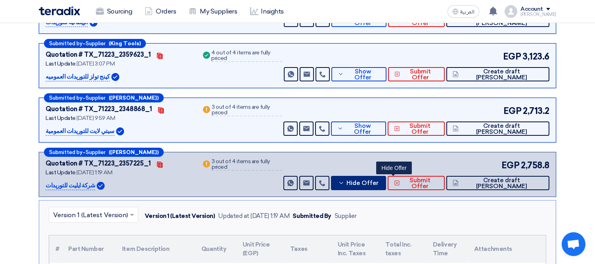
click at [379, 187] on button "Hide Offer" at bounding box center [358, 183] width 55 height 14
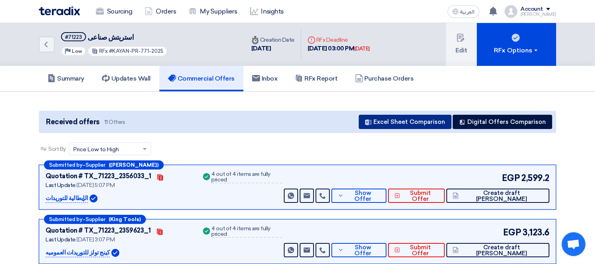
scroll to position [0, 0]
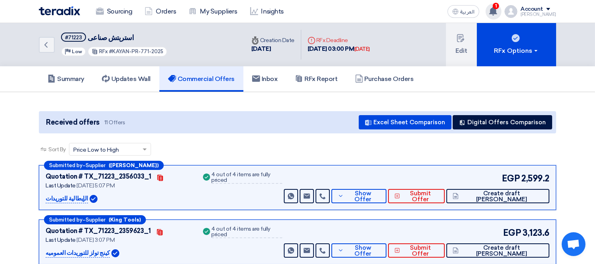
click at [497, 11] on use at bounding box center [493, 11] width 8 height 9
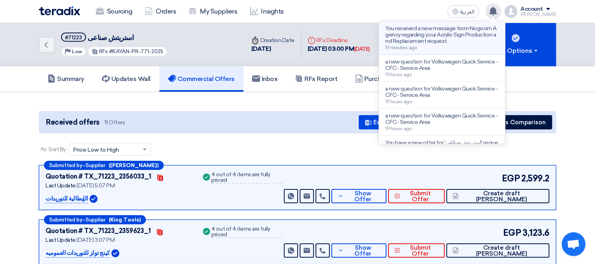
click at [431, 40] on p "You received a new message from Nogoom Agency regarding your Acrylic Sign Produ…" at bounding box center [442, 34] width 113 height 19
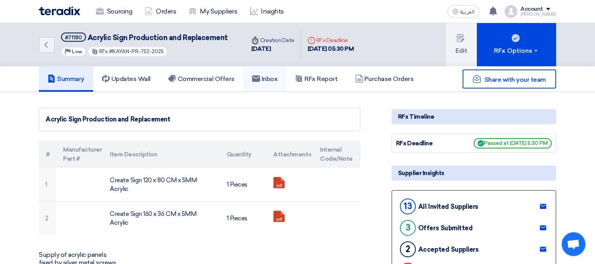
click at [267, 80] on h5 "Inbox" at bounding box center [265, 79] width 26 height 8
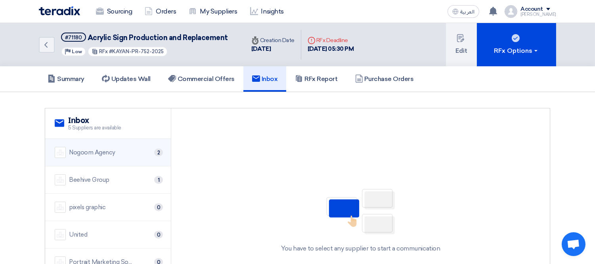
click at [117, 148] on div "Nogoom Agency 2" at bounding box center [108, 152] width 107 height 11
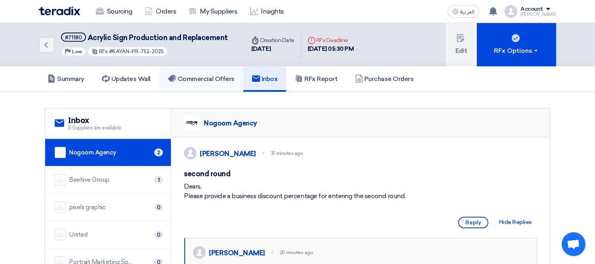
click at [199, 78] on h5 "Commercial Offers" at bounding box center [201, 79] width 67 height 8
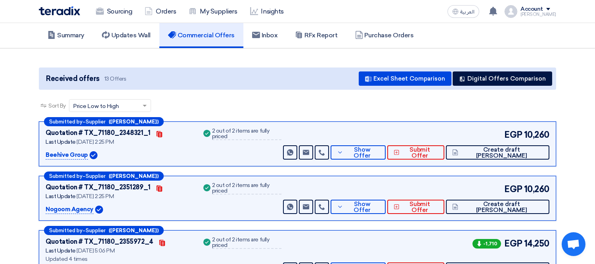
scroll to position [88, 0]
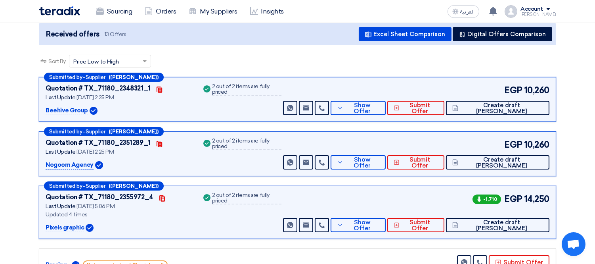
click at [386, 168] on div "Submitted by – Supplier ([PERSON_NAME]) Quotation # TX_71180_2351289_1 Contacts…" at bounding box center [298, 153] width 518 height 45
click at [380, 159] on span "Show Offer" at bounding box center [362, 163] width 35 height 12
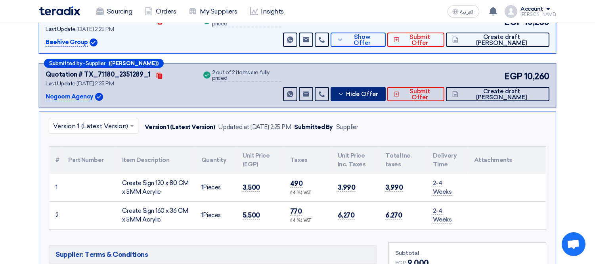
scroll to position [176, 0]
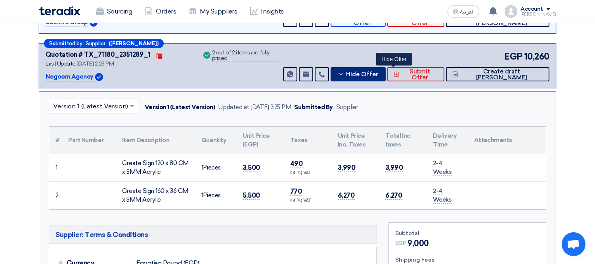
click at [378, 71] on span "Hide Offer" at bounding box center [362, 74] width 32 height 6
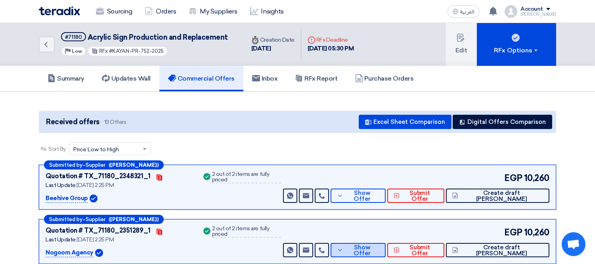
scroll to position [0, 0]
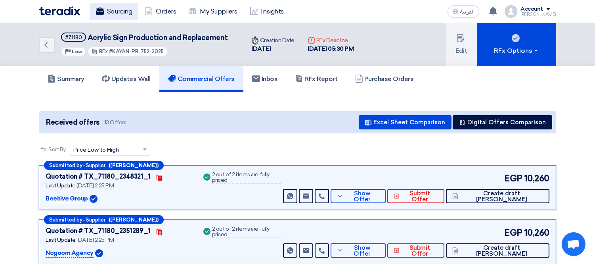
click at [125, 6] on link "Sourcing" at bounding box center [114, 11] width 49 height 17
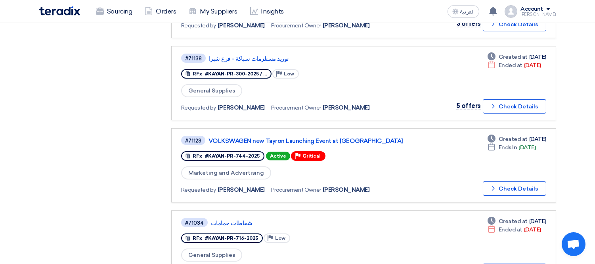
scroll to position [310, 0]
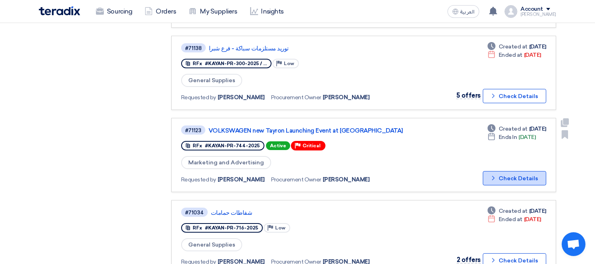
click at [510, 171] on button "Check details Check Details" at bounding box center [514, 178] width 63 height 14
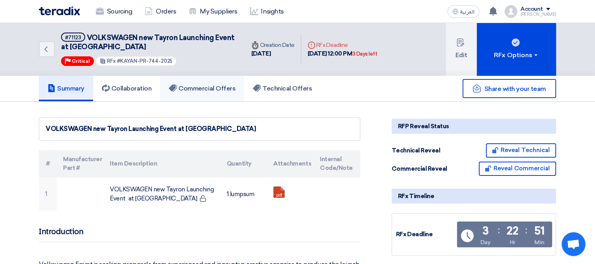
click at [199, 91] on link "Commercial Offers" at bounding box center [202, 88] width 84 height 25
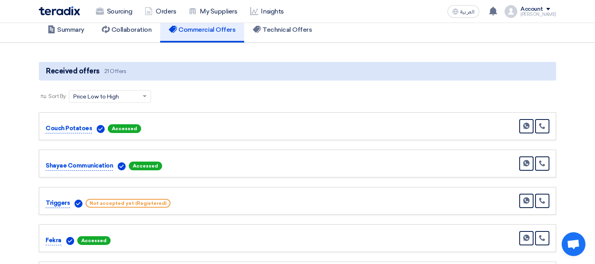
scroll to position [88, 0]
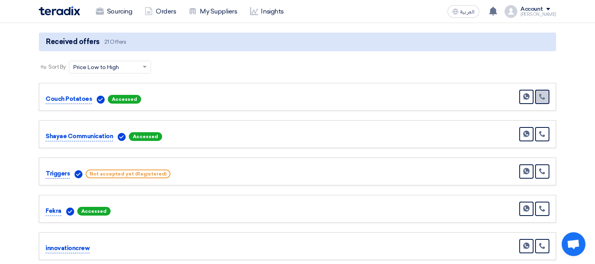
click at [538, 97] on link at bounding box center [542, 97] width 14 height 14
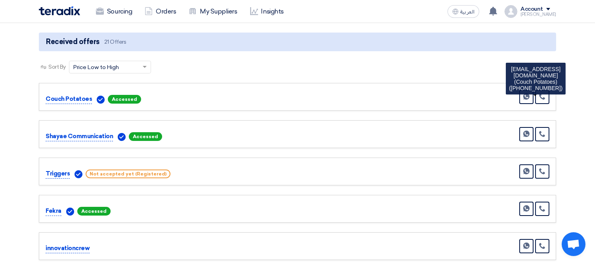
drag, startPoint x: 46, startPoint y: 98, endPoint x: 92, endPoint y: 96, distance: 46.0
click at [92, 96] on div "Couch Potatoes Accessed" at bounding box center [123, 99] width 155 height 10
copy p "Couch Potatoes"
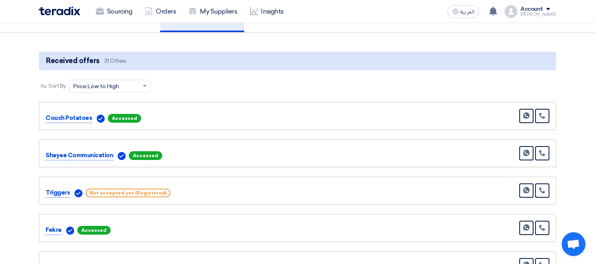
scroll to position [77, 0]
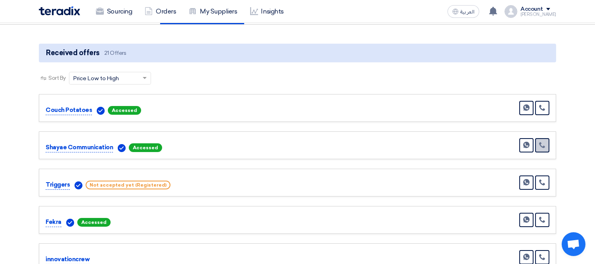
click at [542, 143] on icon at bounding box center [542, 145] width 6 height 6
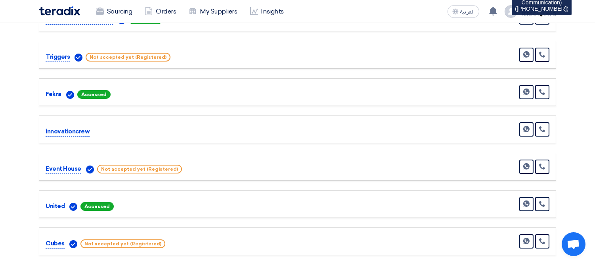
scroll to position [203, 0]
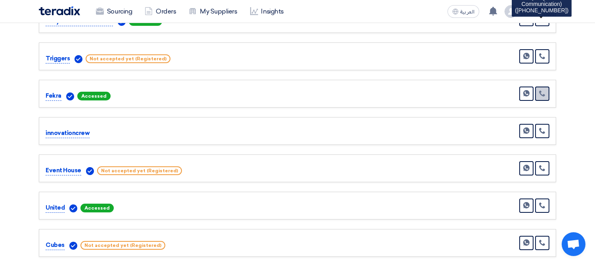
click at [541, 93] on use at bounding box center [542, 93] width 6 height 6
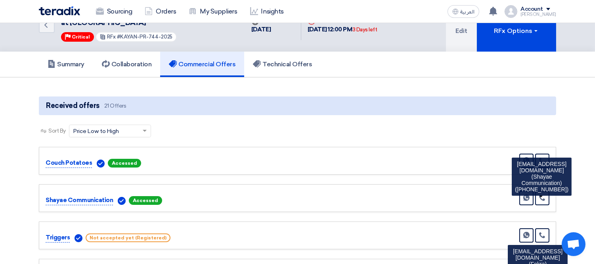
scroll to position [0, 0]
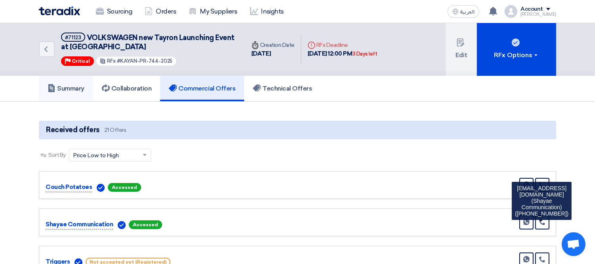
click at [61, 84] on h5 "Summary" at bounding box center [66, 88] width 37 height 8
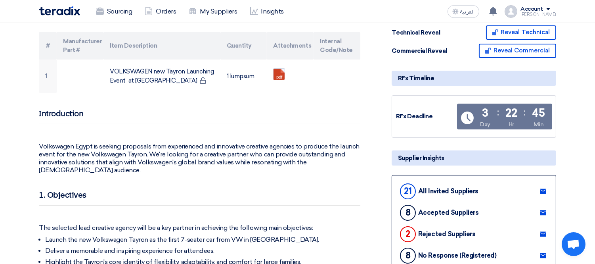
scroll to position [110, 0]
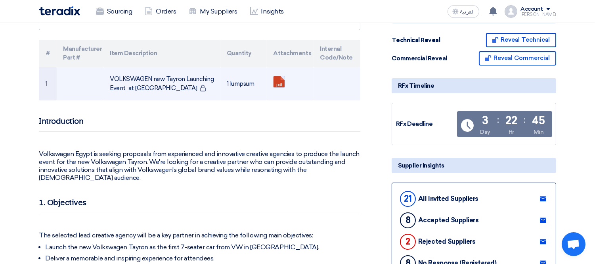
click at [282, 82] on link at bounding box center [305, 100] width 63 height 48
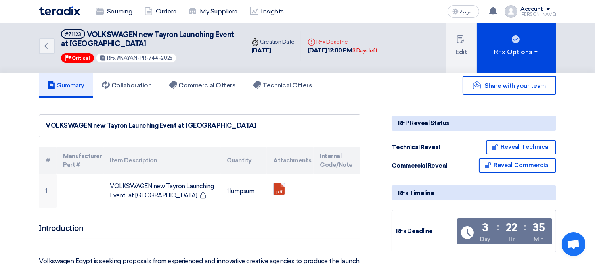
scroll to position [0, 0]
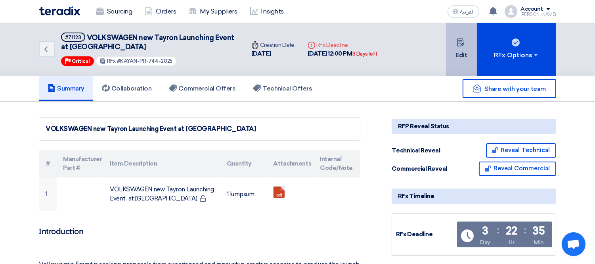
click at [466, 48] on button "Edit" at bounding box center [461, 49] width 31 height 53
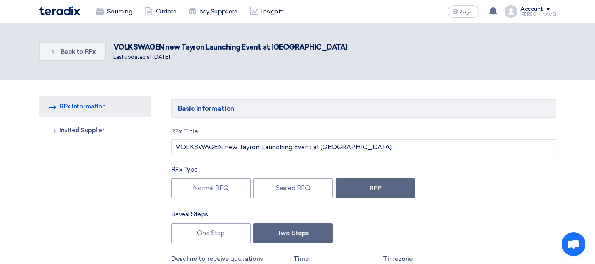
type input "[DATE]"
type input "12"
type input "00"
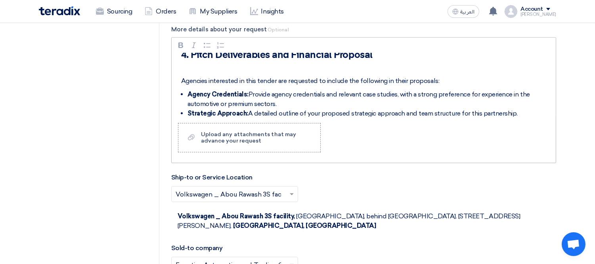
scroll to position [788, 0]
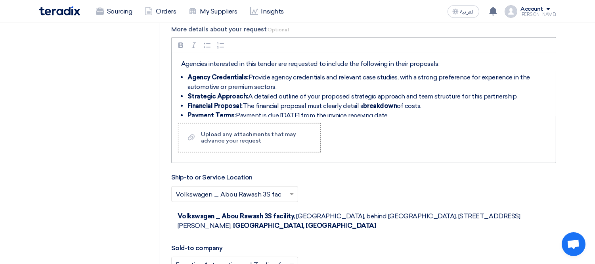
click at [449, 111] on li "Payment Terms: Payment is due [DATE] from the invoice receiving date." at bounding box center [370, 116] width 365 height 10
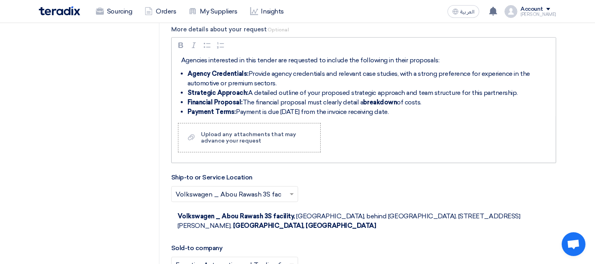
scroll to position [810, 0]
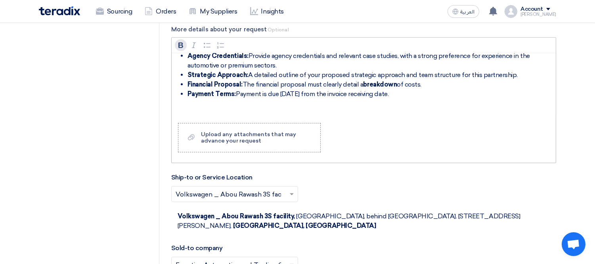
click at [180, 42] on icon "button" at bounding box center [180, 45] width 5 height 6
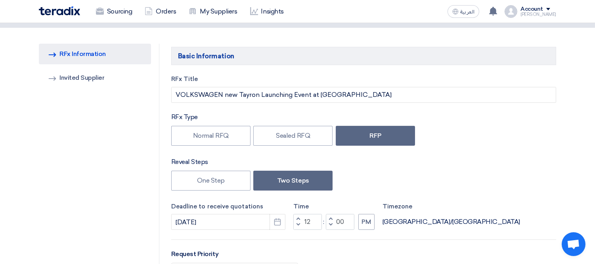
scroll to position [0, 0]
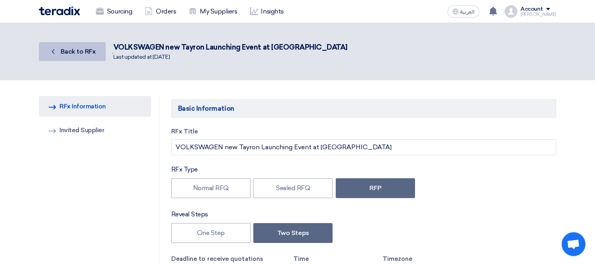
click at [72, 56] on link "Back Back to RFx" at bounding box center [72, 51] width 67 height 19
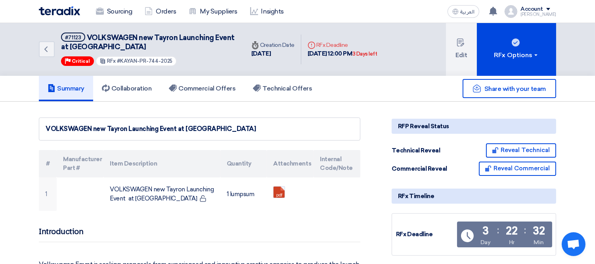
click at [73, 11] on img at bounding box center [59, 10] width 41 height 9
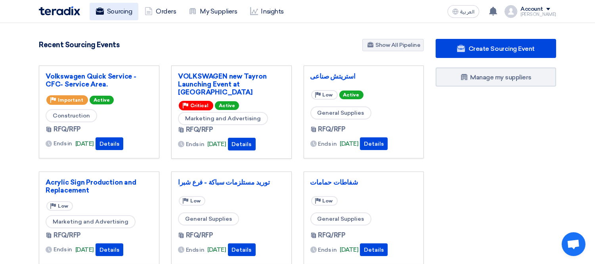
click at [125, 10] on link "Sourcing" at bounding box center [114, 11] width 49 height 17
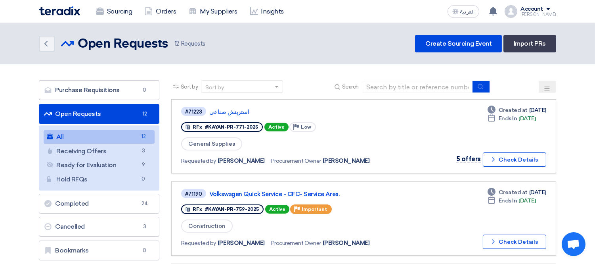
click at [552, 86] on button at bounding box center [547, 87] width 17 height 12
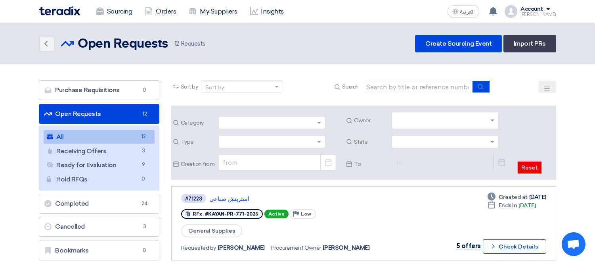
click at [552, 86] on button at bounding box center [547, 87] width 17 height 12
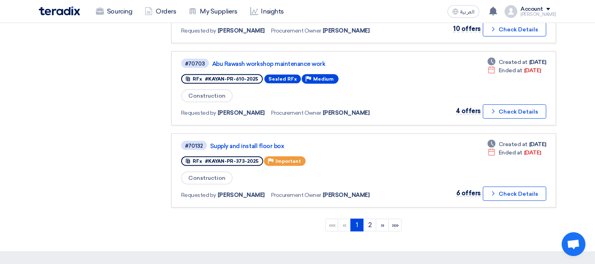
scroll to position [707, 0]
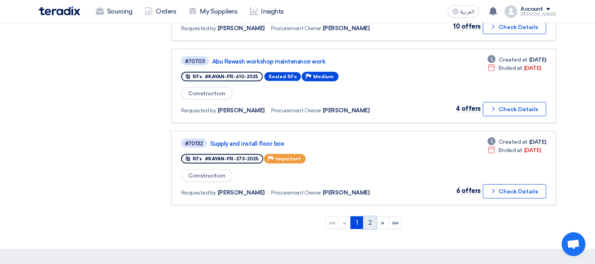
click at [371, 216] on link "2" at bounding box center [369, 222] width 13 height 13
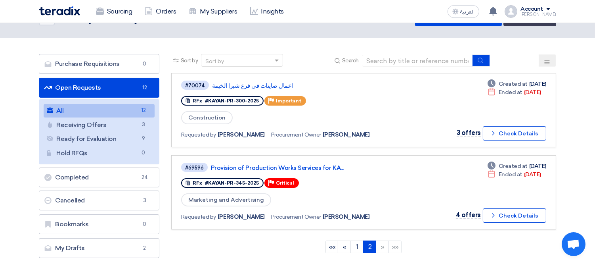
scroll to position [27, 0]
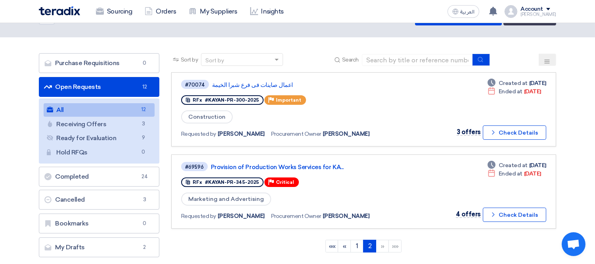
click at [247, 240] on ngb-pagination "«« « 1 2 (current) » »»" at bounding box center [363, 246] width 385 height 20
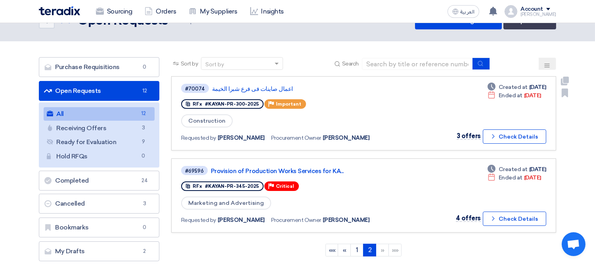
scroll to position [0, 0]
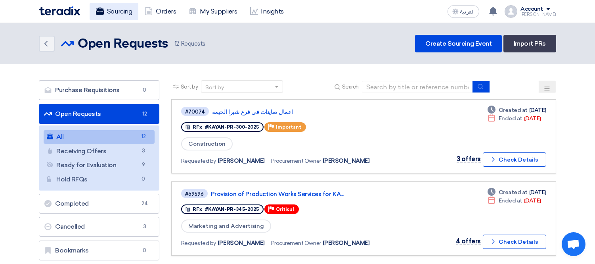
click at [120, 8] on link "Sourcing" at bounding box center [114, 11] width 49 height 17
click at [110, 10] on link "Sourcing" at bounding box center [114, 11] width 49 height 17
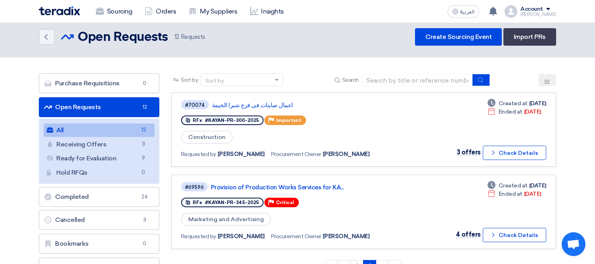
scroll to position [2, 0]
